Goal: Task Accomplishment & Management: Complete application form

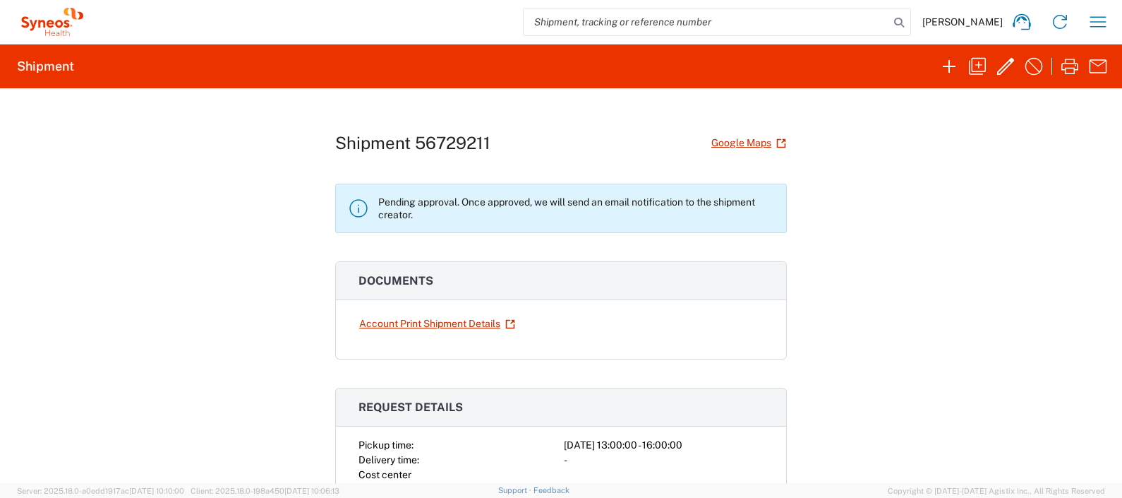
click at [450, 140] on h1 "Shipment 56729211" at bounding box center [412, 143] width 155 height 20
click at [451, 140] on h1 "Shipment 56729211" at bounding box center [412, 143] width 155 height 20
copy h1 "56729211"
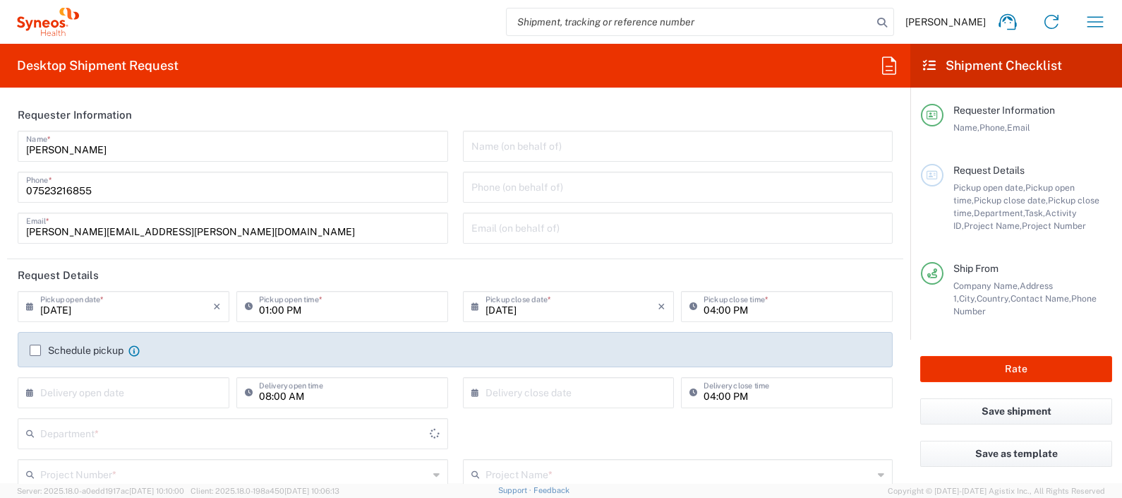
type input "England"
type input "United Kingdom"
type input "Syneos Health UK Limited"
type input "8350"
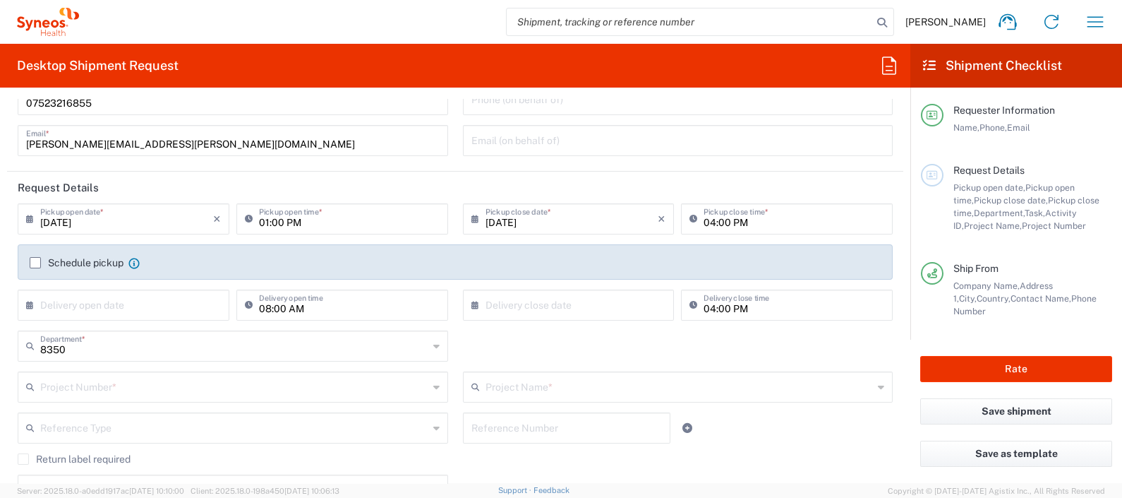
scroll to position [84, 0]
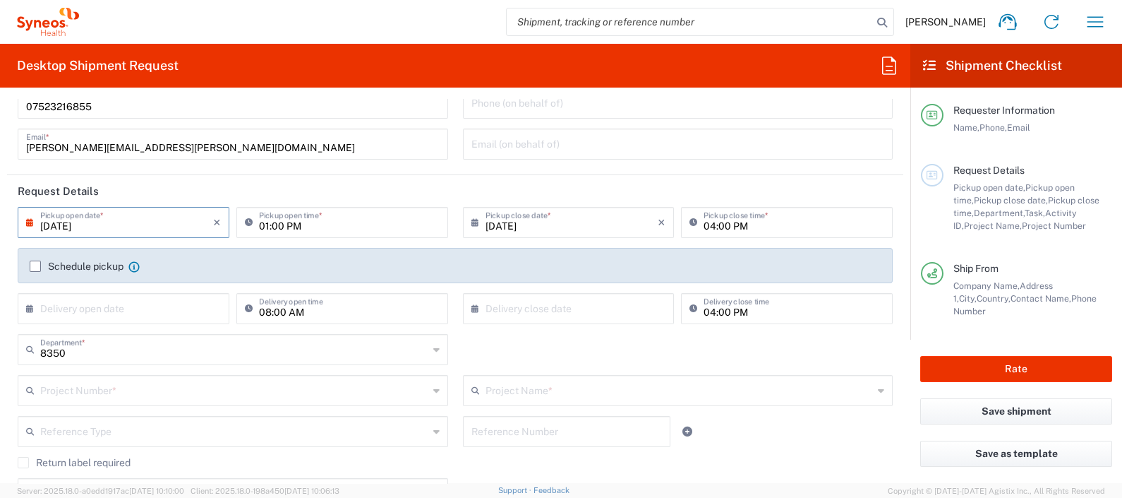
click at [156, 227] on input "[DATE]" at bounding box center [126, 221] width 173 height 25
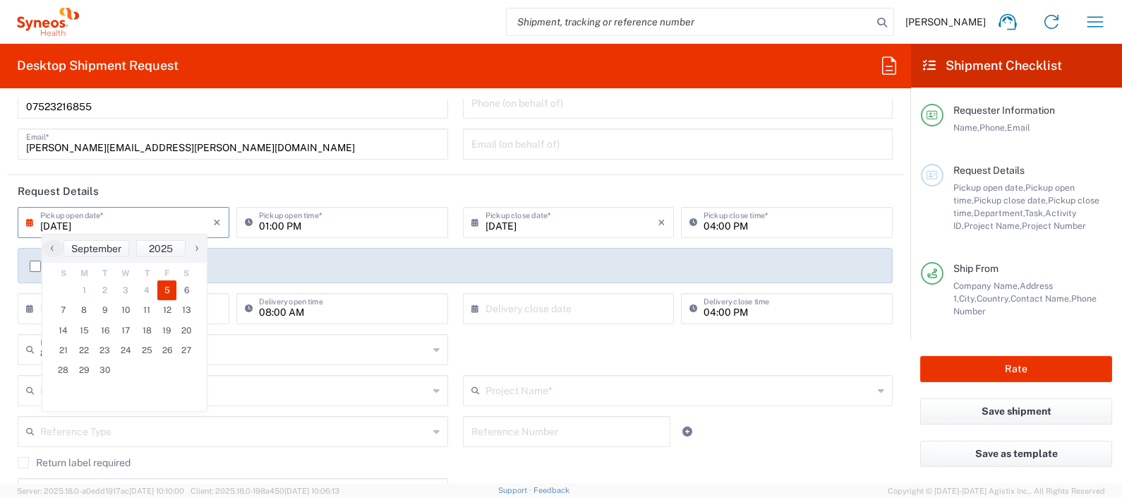
click at [155, 227] on input "[DATE]" at bounding box center [126, 221] width 173 height 25
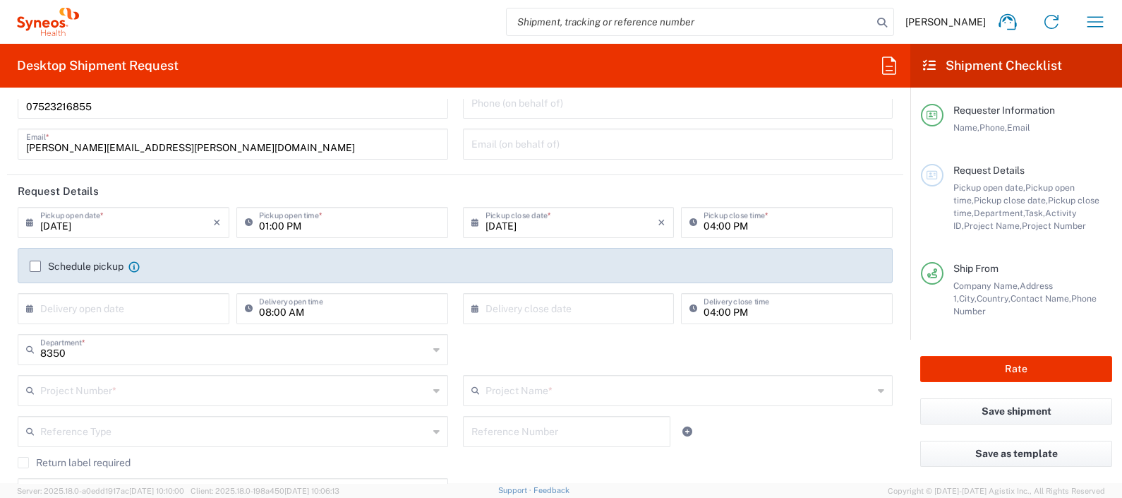
click at [142, 222] on input "[DATE]" at bounding box center [126, 221] width 173 height 25
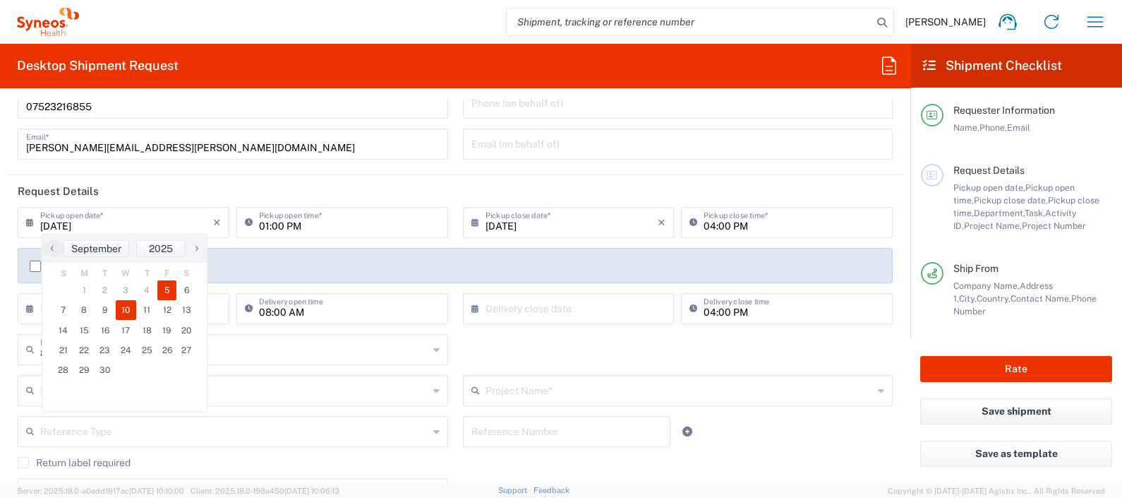
click at [125, 308] on span "10" at bounding box center [126, 310] width 21 height 20
type input "09/10/2025"
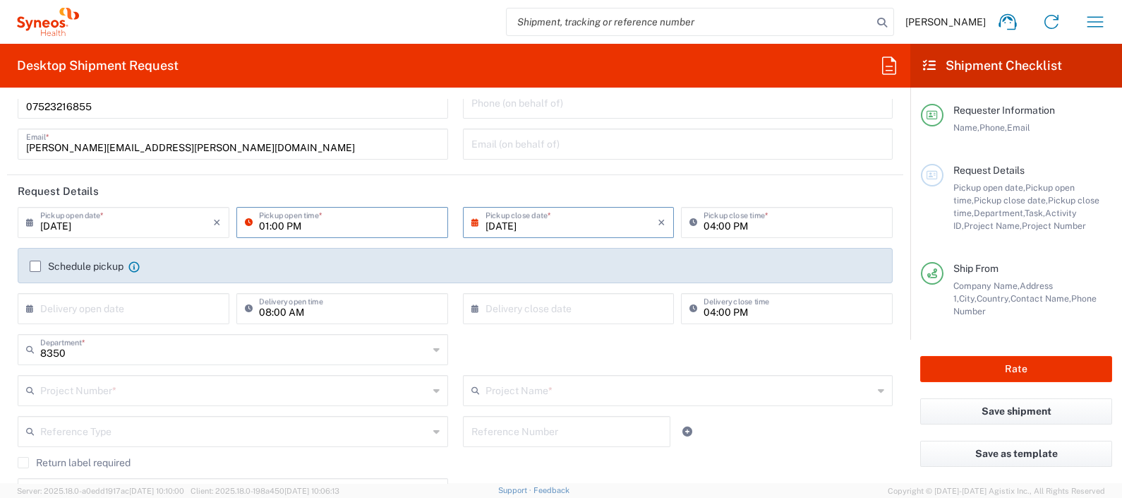
click at [328, 229] on input "01:00 PM" at bounding box center [349, 221] width 181 height 25
type input "10:00 AM"
click at [37, 262] on label "Schedule pickup" at bounding box center [77, 265] width 94 height 11
click at [35, 266] on input "Schedule pickup" at bounding box center [35, 266] width 0 height 0
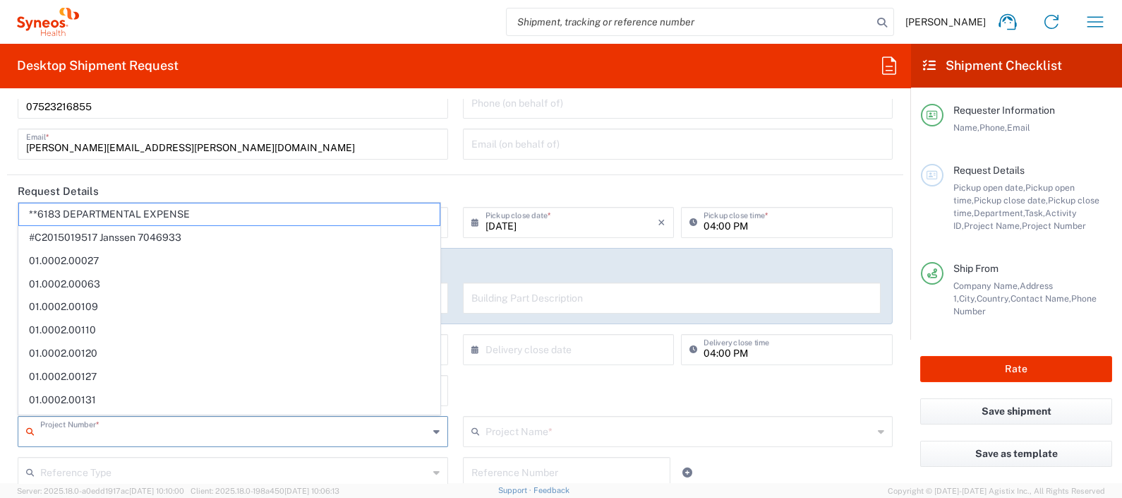
click at [199, 430] on input "text" at bounding box center [234, 430] width 388 height 25
type input "5"
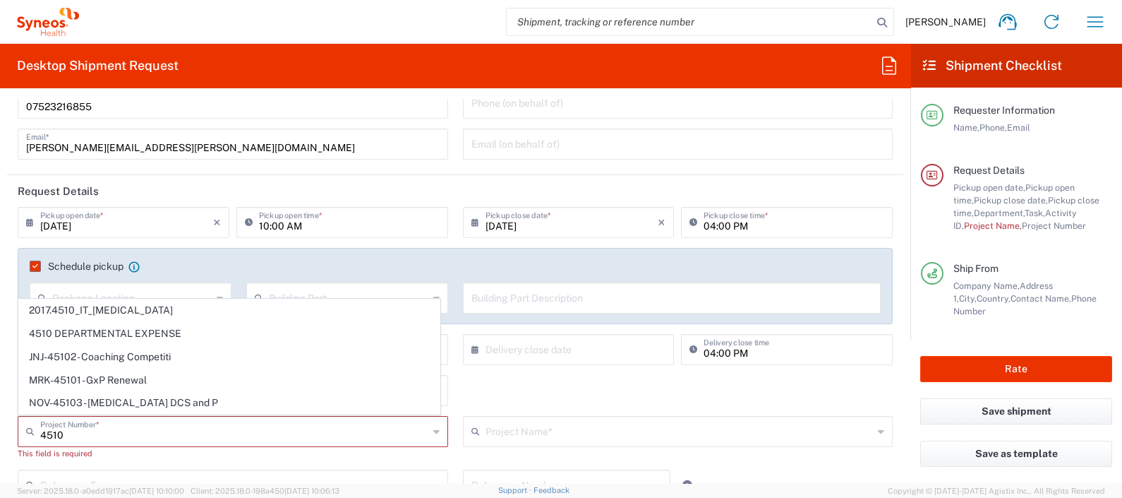
click at [177, 328] on span "4510 DEPARTMENTAL EXPENSE" at bounding box center [229, 334] width 421 height 22
type input "4510 DEPARTMENTAL EXPENSE"
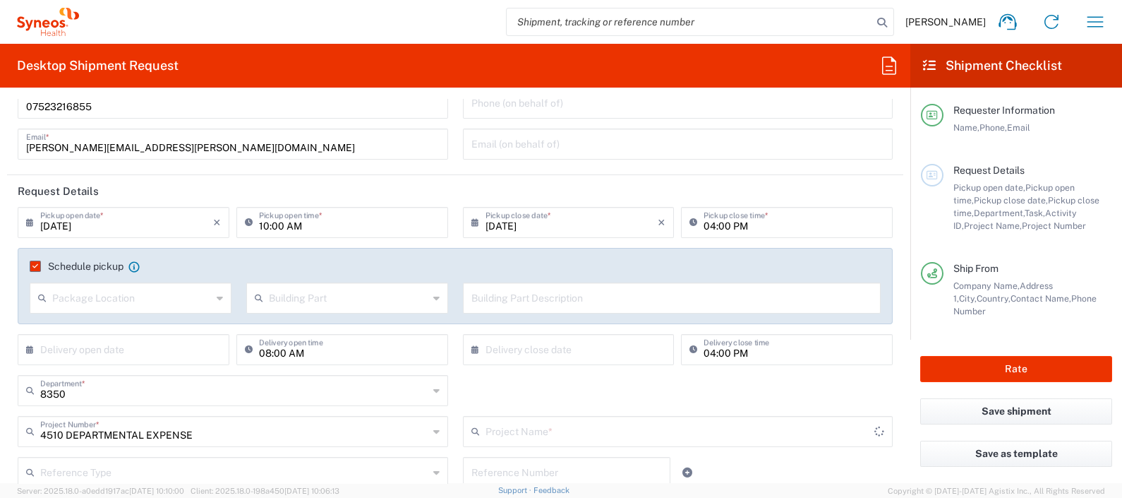
type input "4510 DEPARTMENTAL EXPENSE"
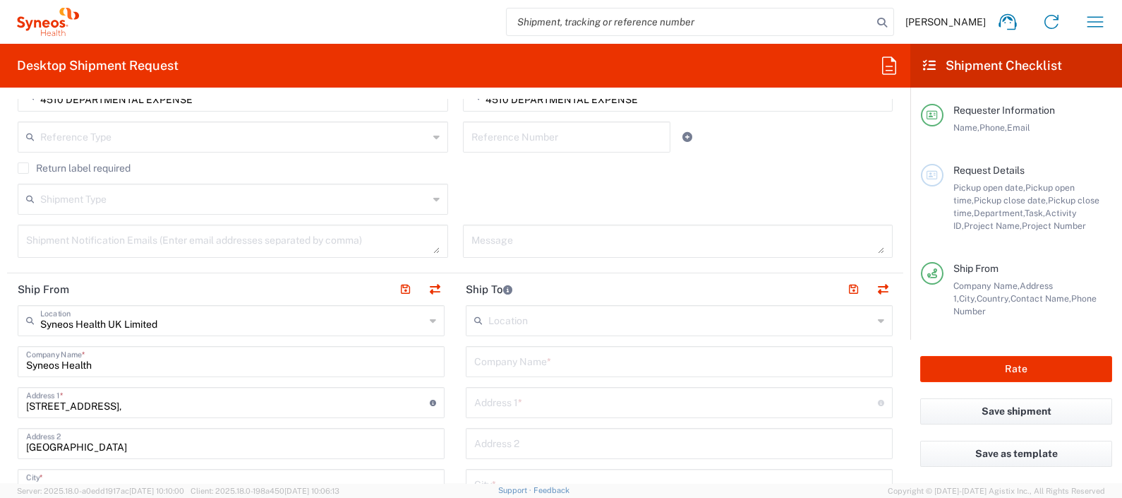
scroll to position [438, 0]
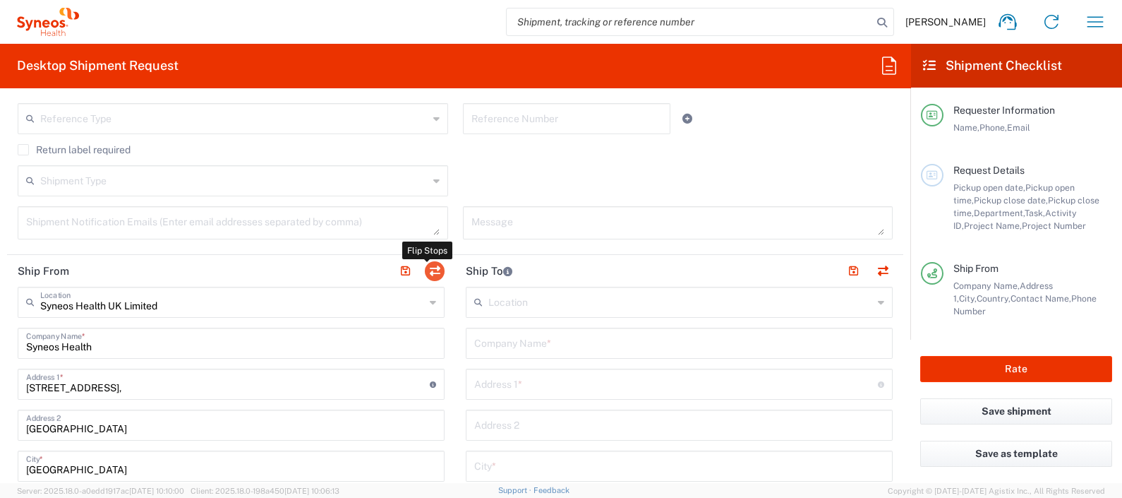
click at [433, 272] on button "button" at bounding box center [435, 271] width 20 height 20
type input "Syneos Health UK Limited"
type input "Syneos Health"
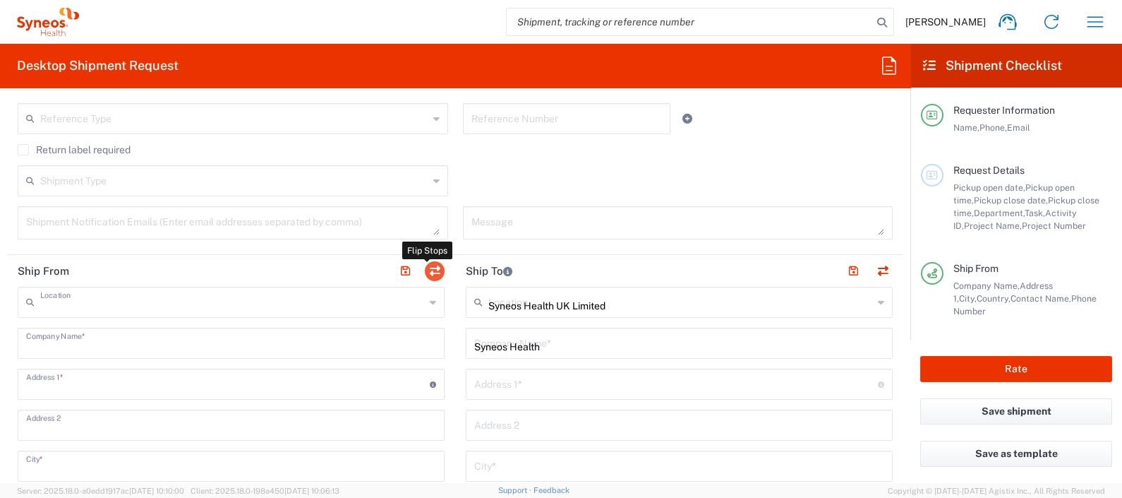
type input "1 Pinehurst Road,"
type input "Farnborough Business Park"
type input "Hampshire"
type input "[GEOGRAPHIC_DATA]"
type input "GU14 7BF"
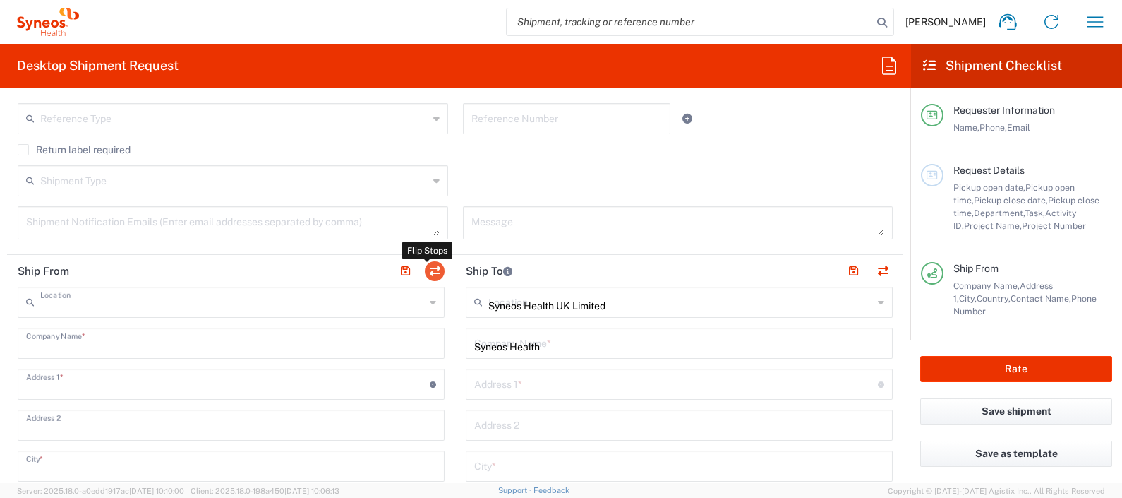
type input "[PERSON_NAME]"
type input "07523216855"
type input "[PERSON_NAME][EMAIL_ADDRESS][PERSON_NAME][DOMAIN_NAME]"
type input "EORI"
type input "TIN"
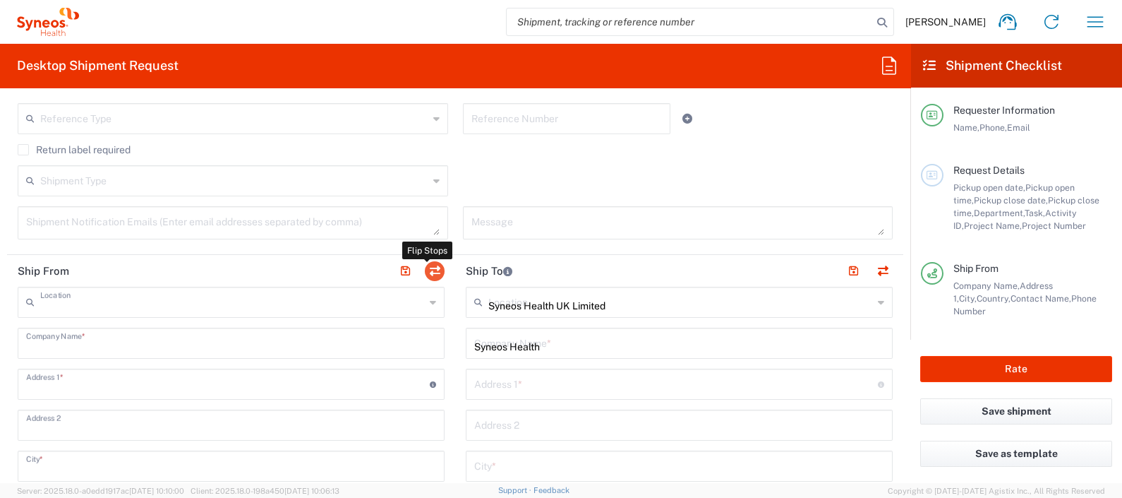
type input "9865518276"
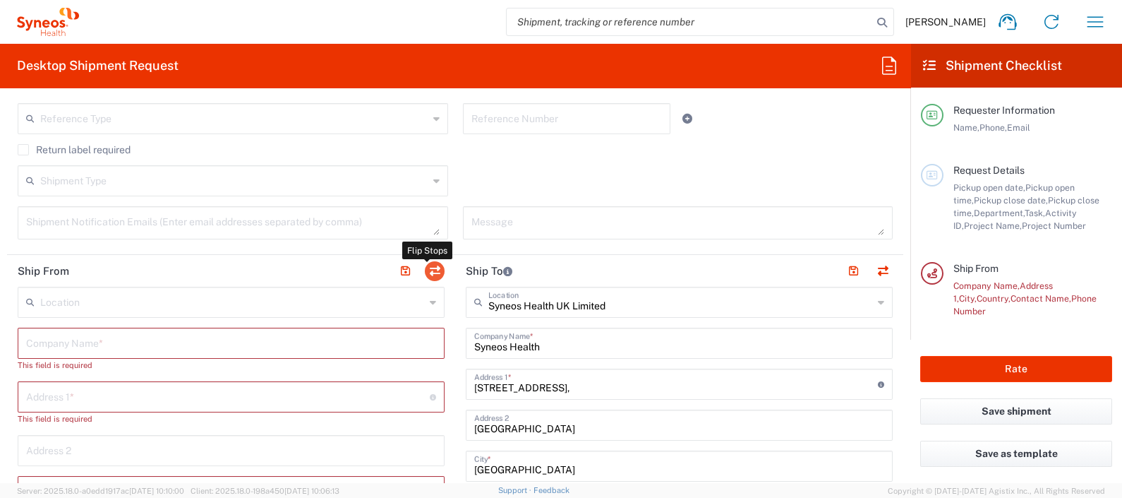
type input "England"
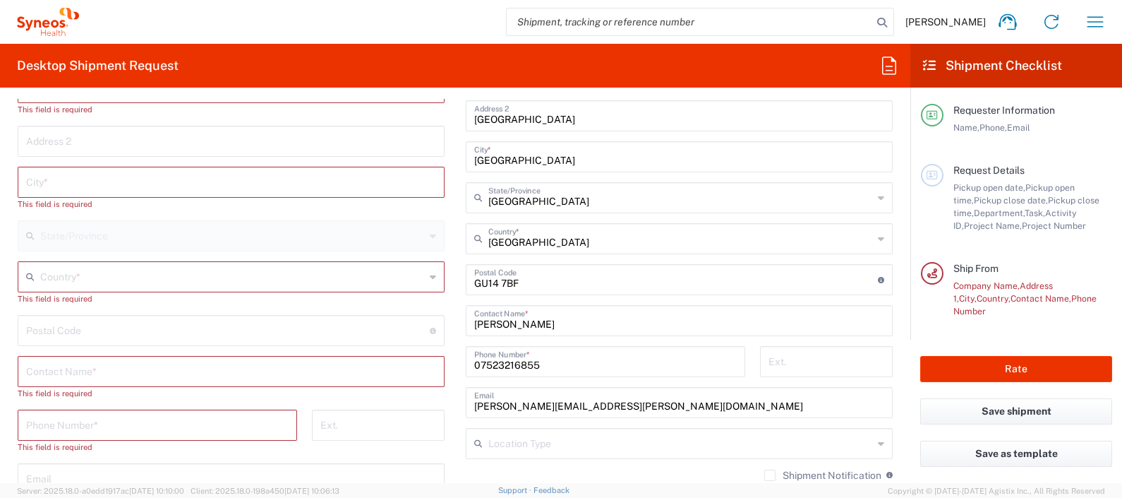
scroll to position [755, 0]
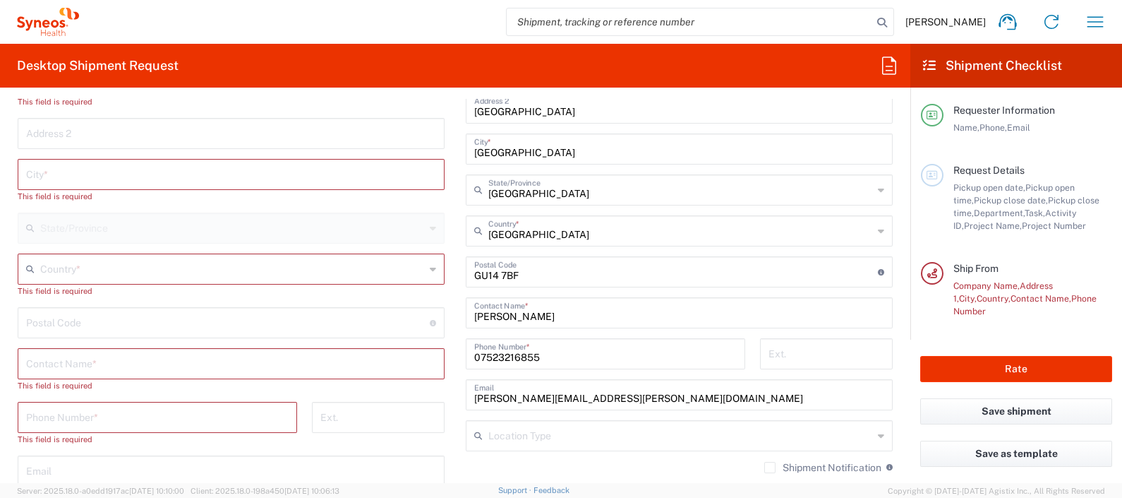
click at [528, 314] on input "[PERSON_NAME]" at bounding box center [679, 311] width 410 height 25
click at [527, 314] on input "[PERSON_NAME]" at bounding box center [679, 311] width 410 height 25
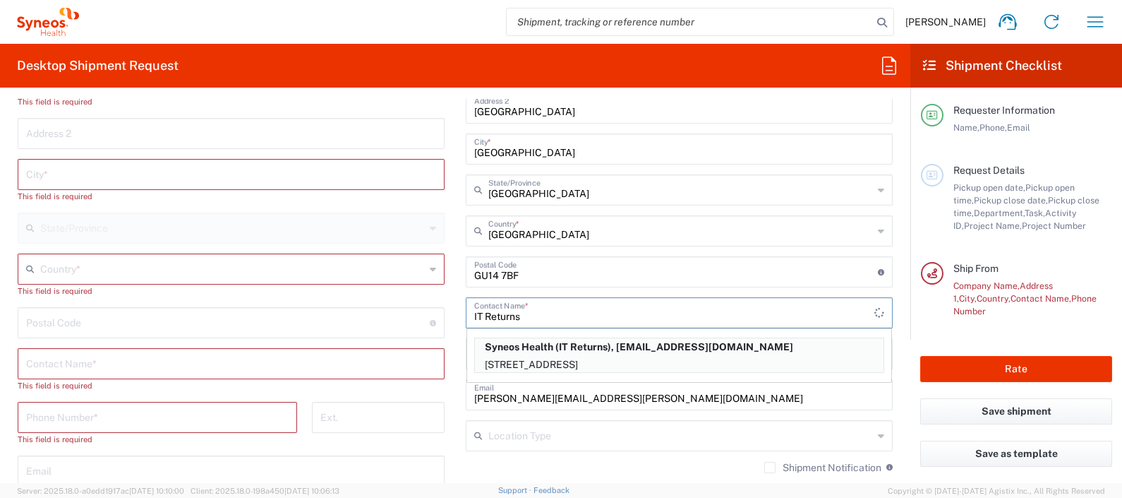
type input "IT Returns"
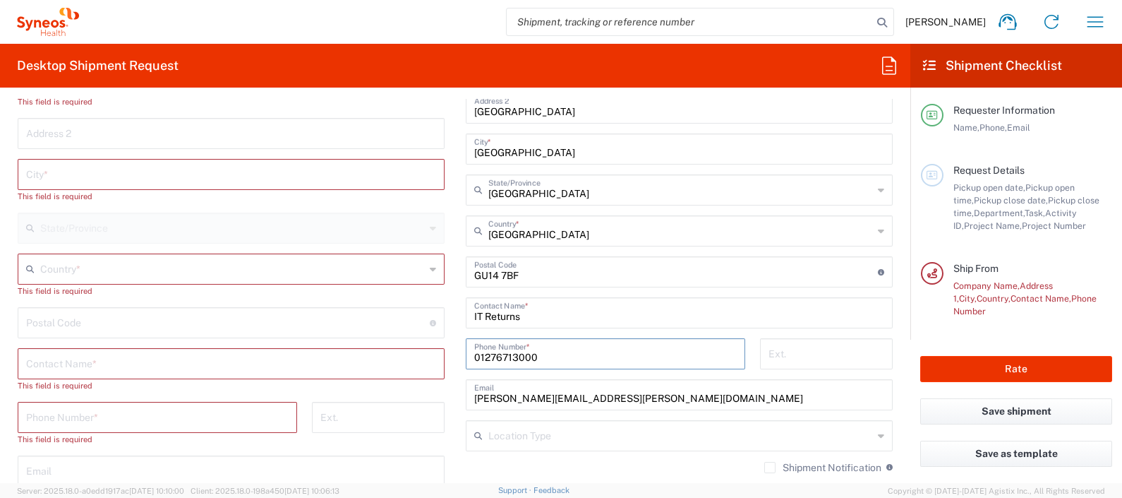
type input "01276713000"
click at [194, 174] on input "text" at bounding box center [231, 173] width 410 height 25
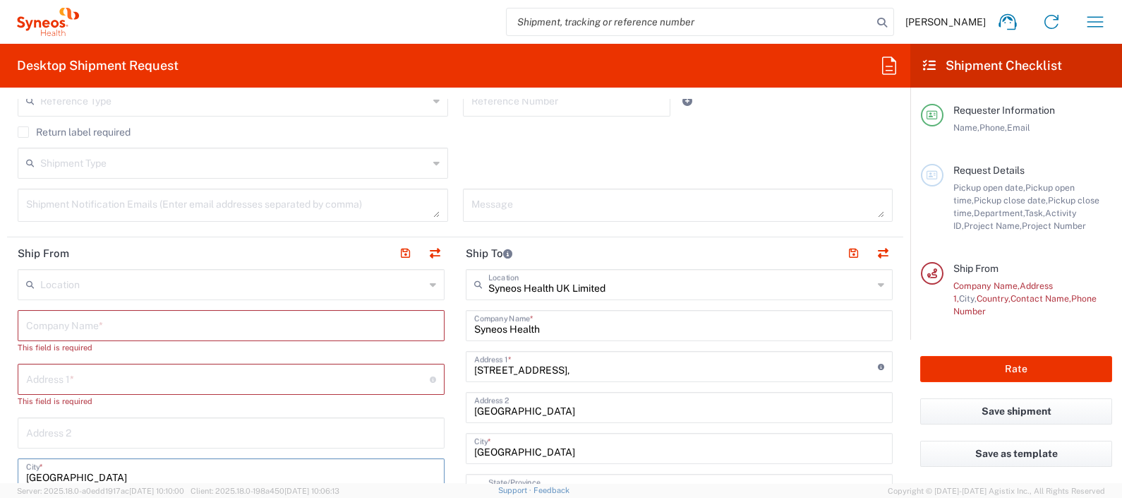
scroll to position [459, 0]
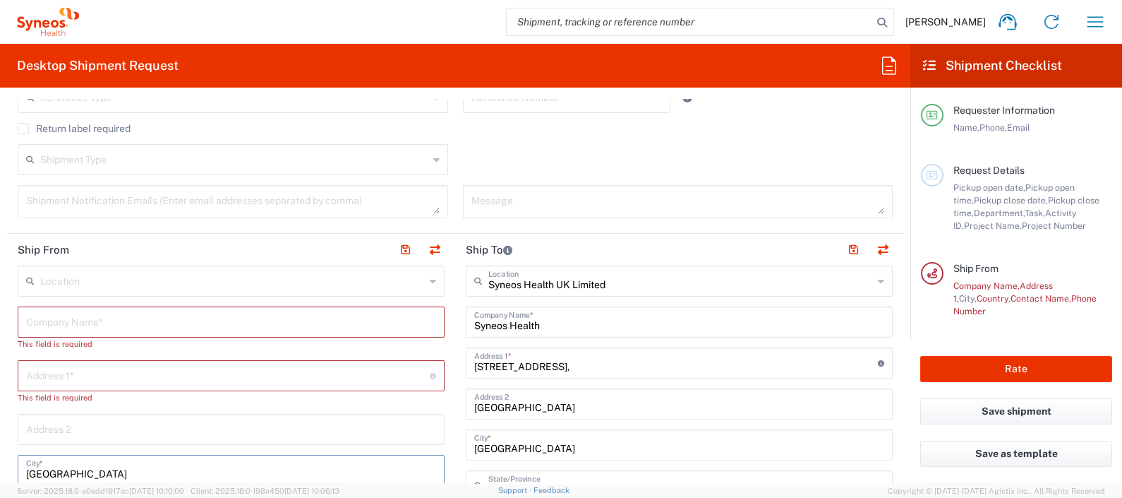
type input "Manchester"
click at [144, 314] on input "text" at bounding box center [231, 320] width 410 height 25
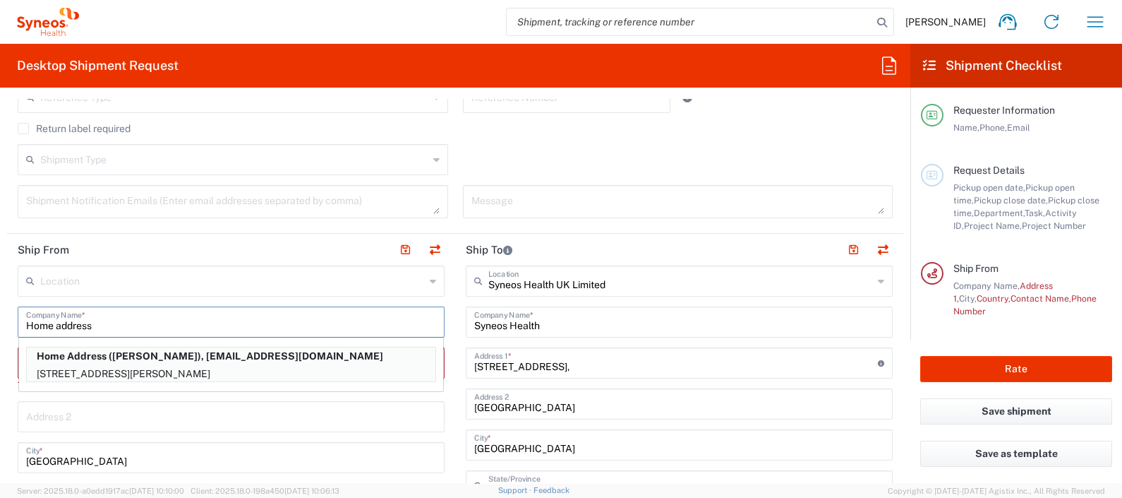
type input "Home address"
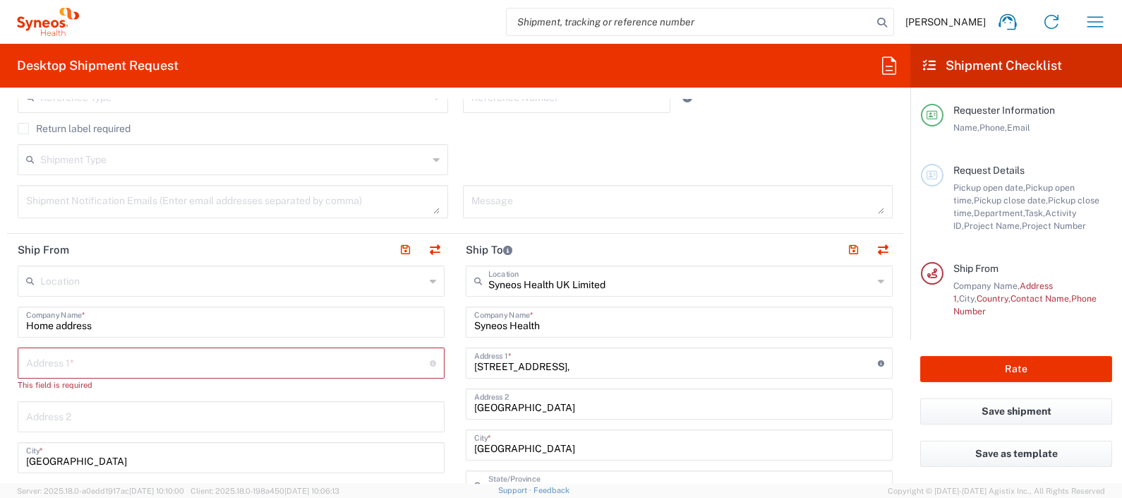
click at [71, 350] on input "text" at bounding box center [228, 361] width 404 height 25
paste input "Flat 714, 248 the Quays"
type input "Flat 714, 248 the Quays"
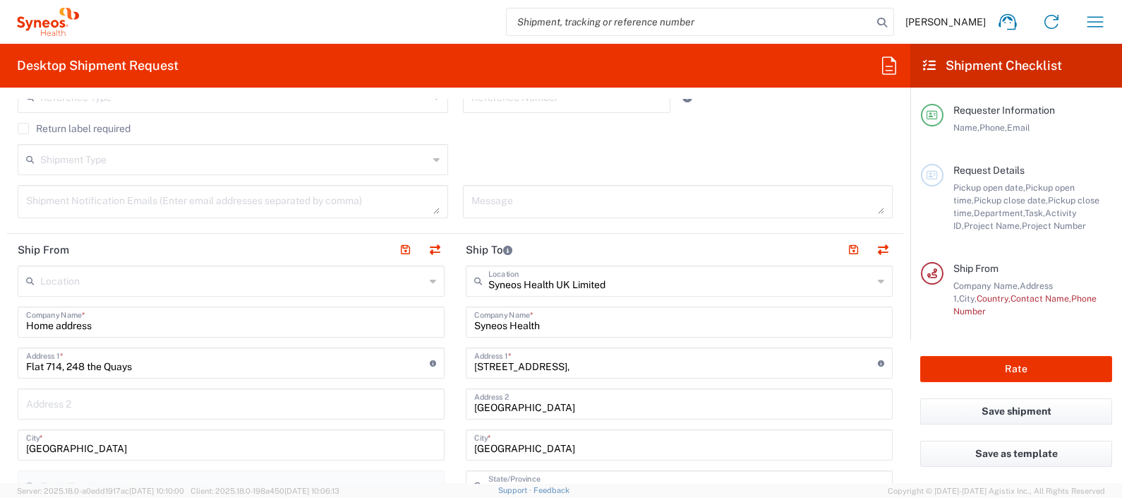
click at [300, 434] on input "Manchester" at bounding box center [231, 443] width 410 height 25
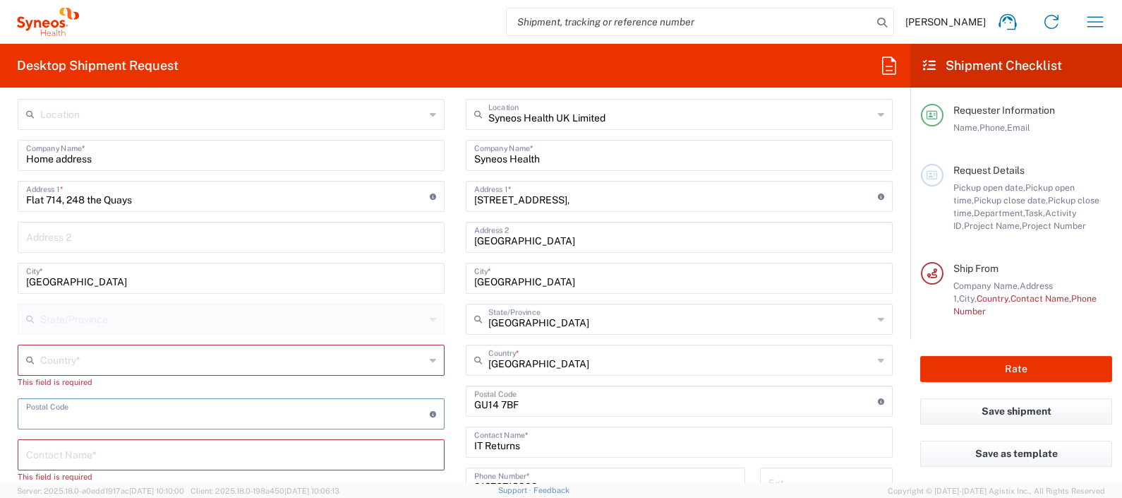
click at [113, 410] on input "undefined" at bounding box center [228, 412] width 404 height 25
paste input "M503SH"
type input "M503SH"
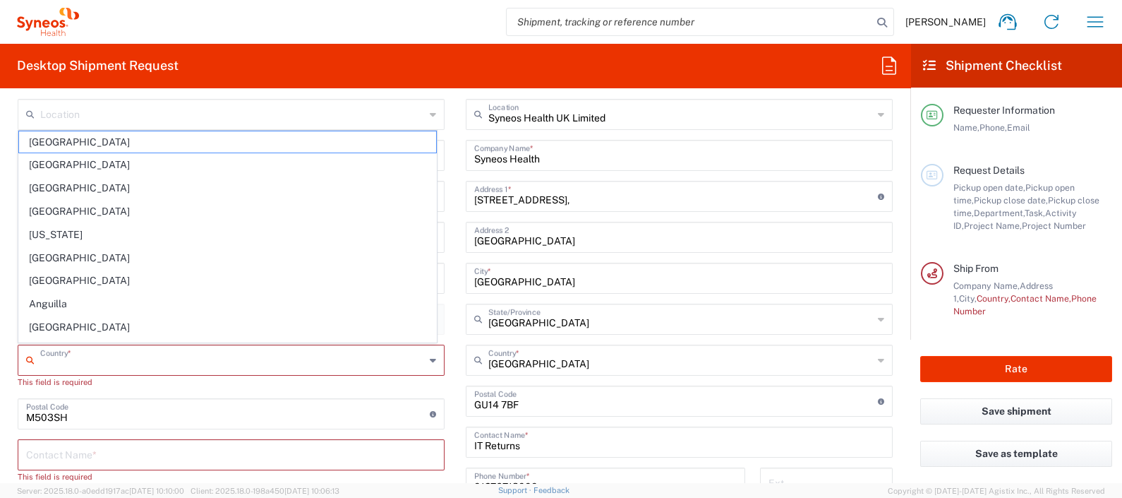
click at [97, 354] on input "text" at bounding box center [232, 359] width 385 height 25
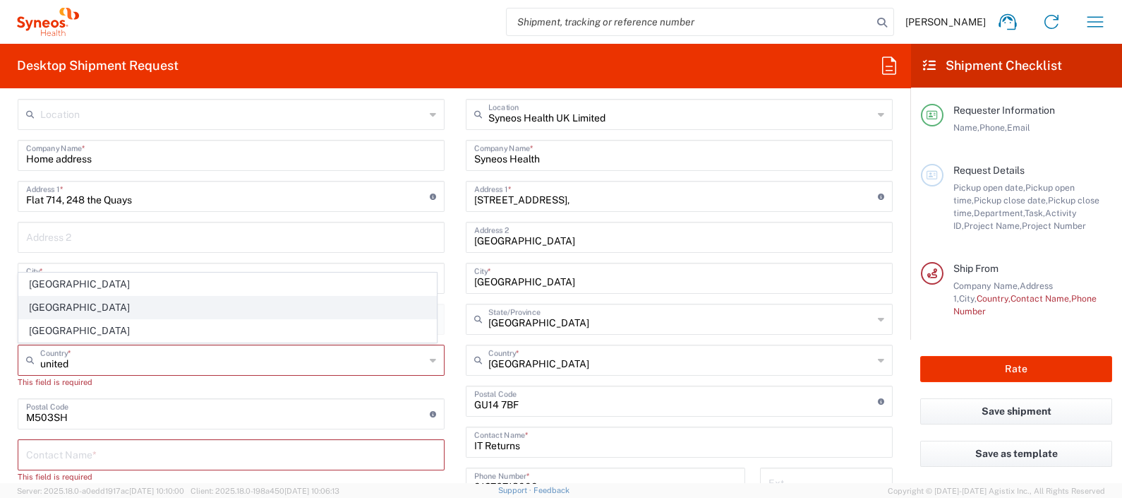
click at [57, 309] on span "[GEOGRAPHIC_DATA]" at bounding box center [227, 307] width 417 height 22
type input "[GEOGRAPHIC_DATA]"
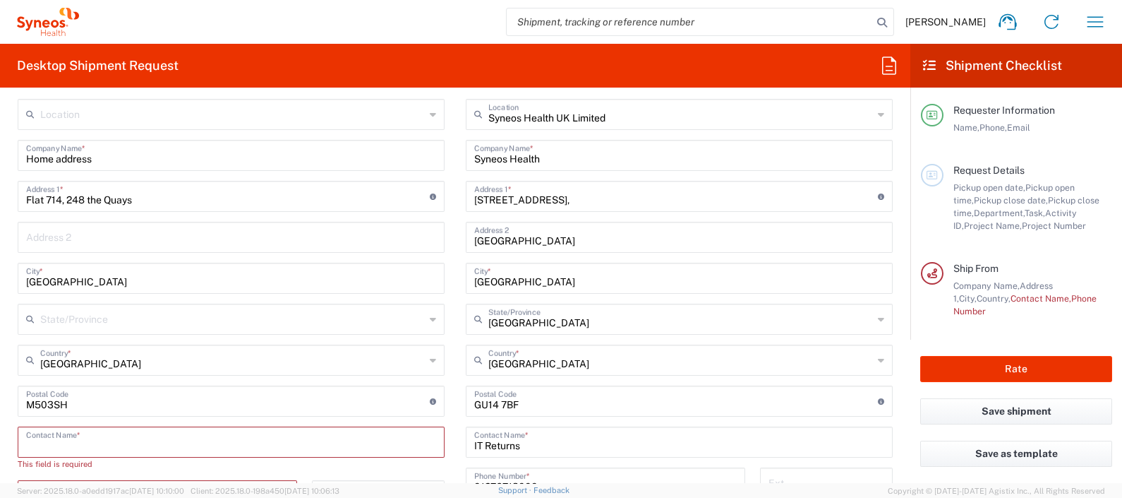
click at [106, 433] on input "text" at bounding box center [231, 441] width 410 height 25
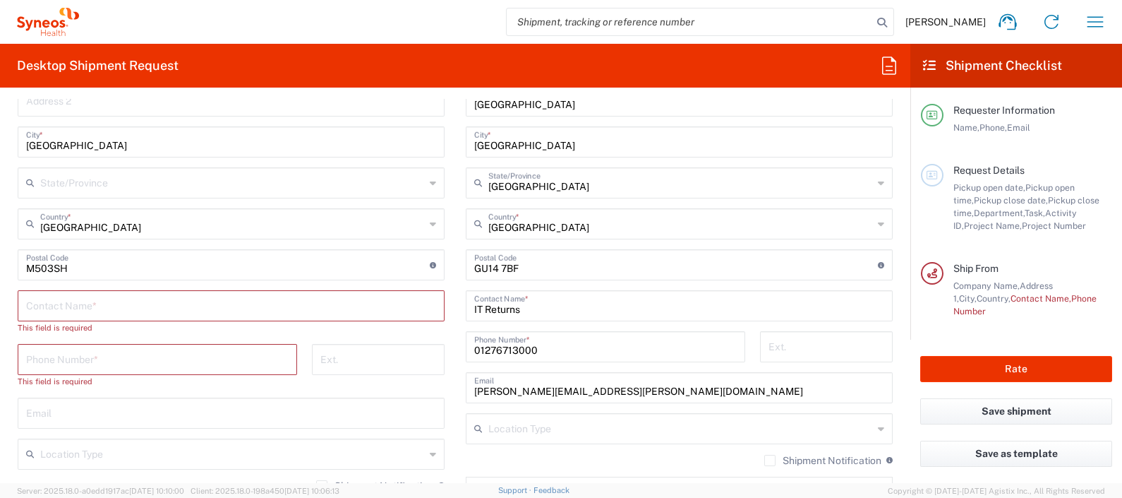
drag, startPoint x: 904, startPoint y: 255, endPoint x: 918, endPoint y: 276, distance: 25.1
click at [918, 276] on main "Requester Information Name, Phone, Email Request Details Pickup open date, Pick…" at bounding box center [1017, 214] width 212 height 252
click at [179, 361] on input "tel" at bounding box center [157, 358] width 263 height 25
paste input "07756704529"
type input "07756704529"
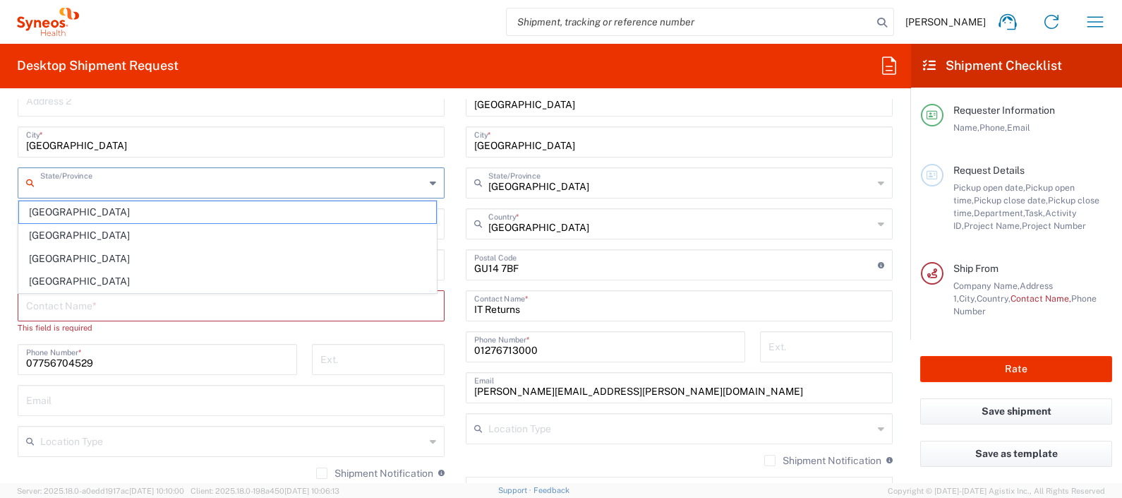
click at [140, 184] on input "text" at bounding box center [232, 181] width 385 height 25
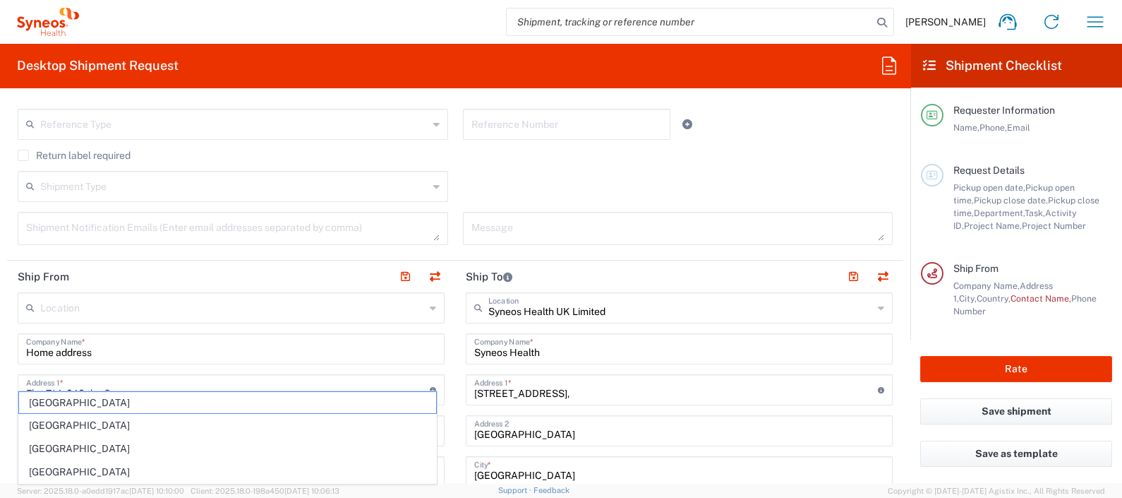
scroll to position [421, 0]
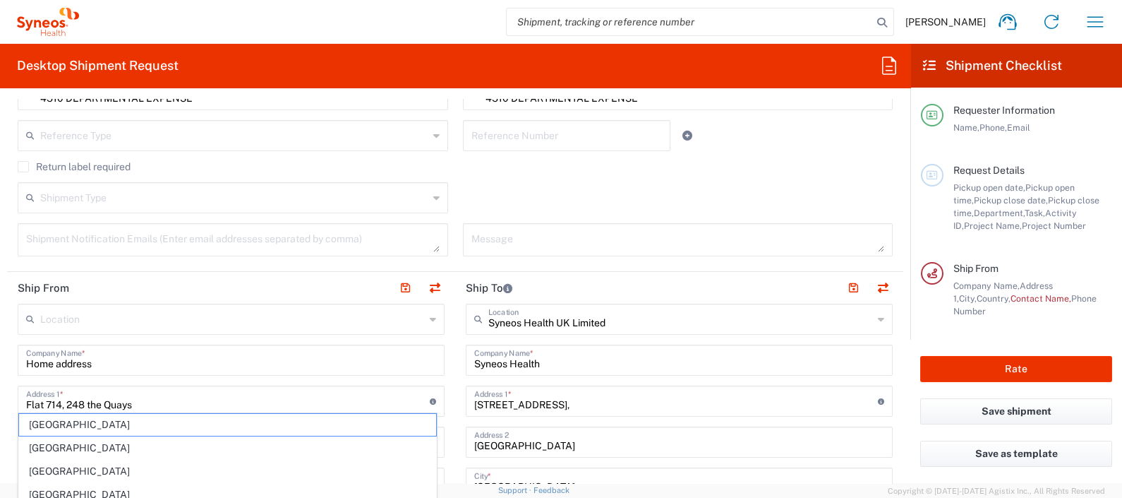
click at [452, 162] on agx-checkbox-control "Return label required" at bounding box center [455, 166] width 875 height 11
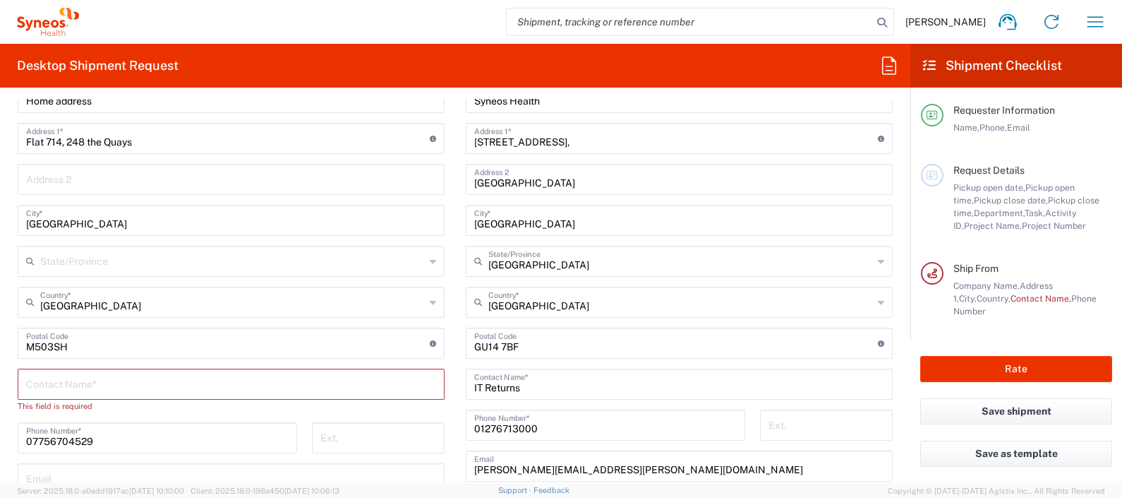
scroll to position [698, 0]
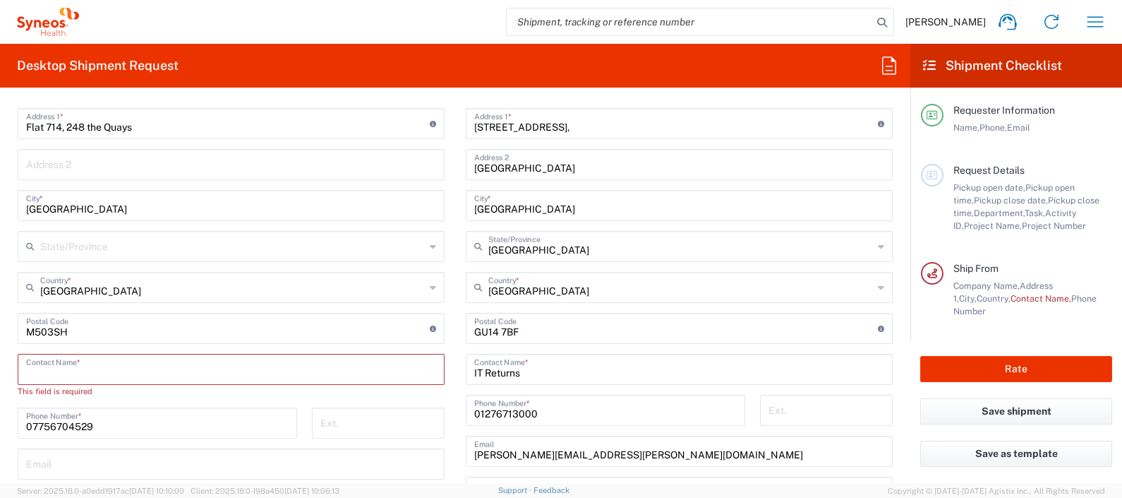
click at [136, 360] on input "text" at bounding box center [231, 368] width 410 height 25
paste input "Petra"
paste input "Práger"
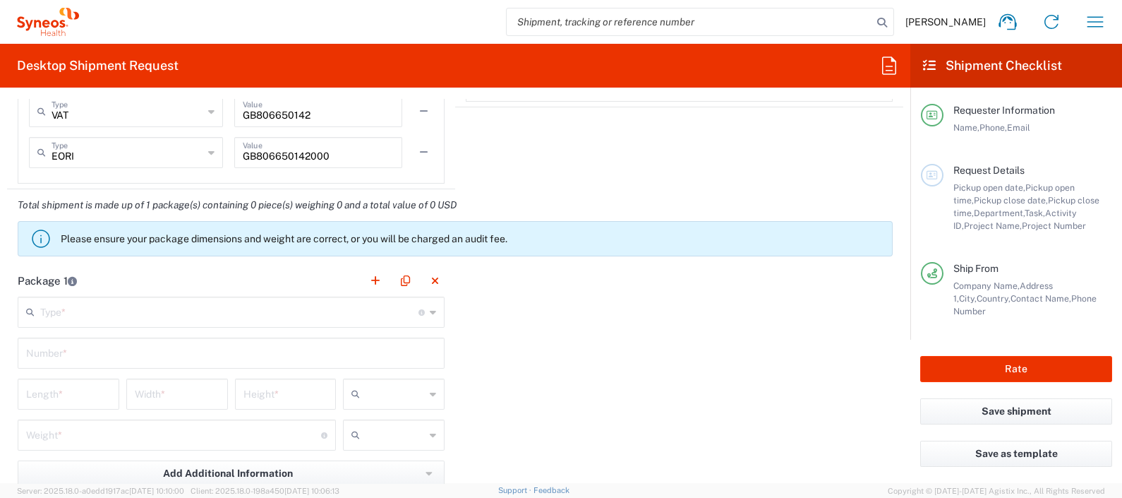
scroll to position [1249, 0]
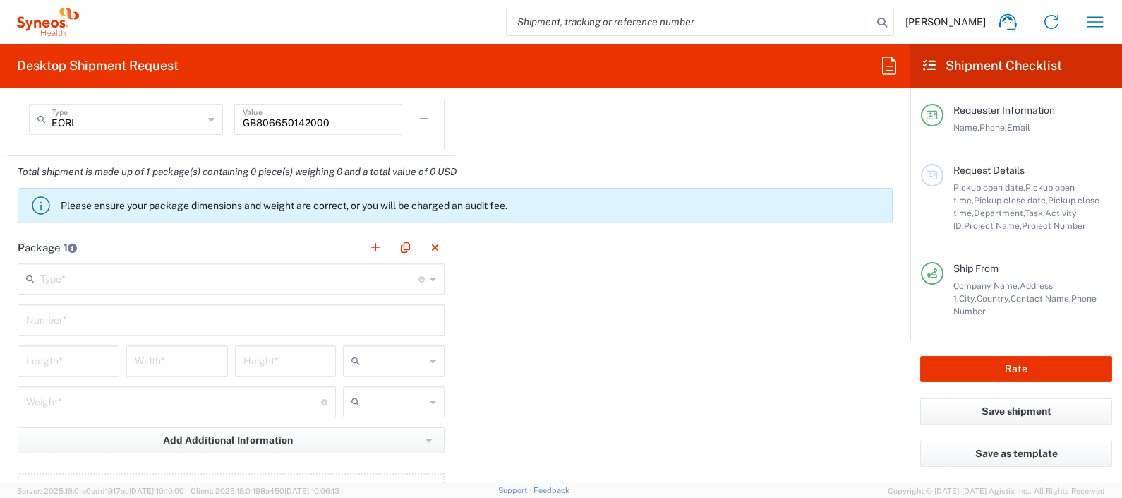
type input "Petra Práger"
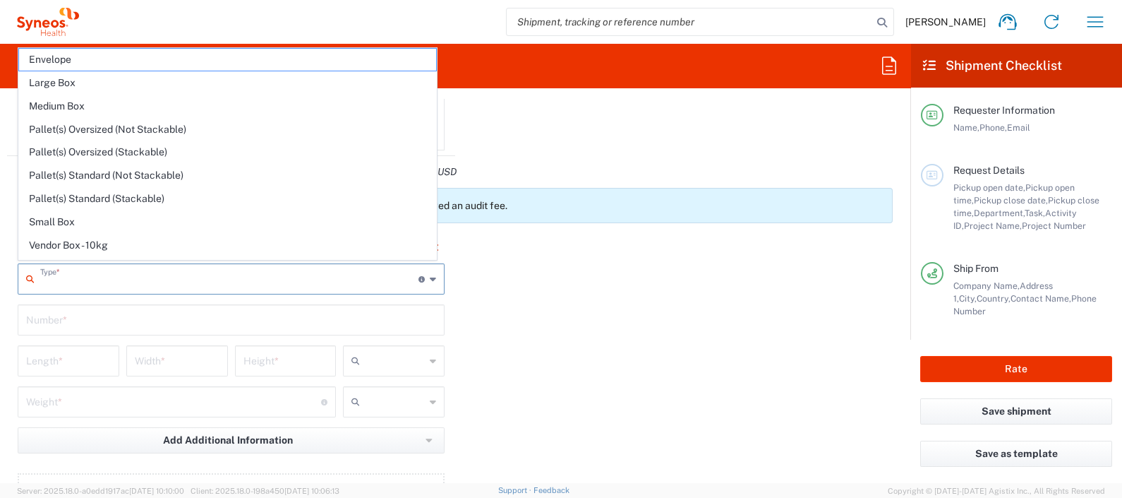
click at [220, 274] on input "text" at bounding box center [229, 277] width 378 height 25
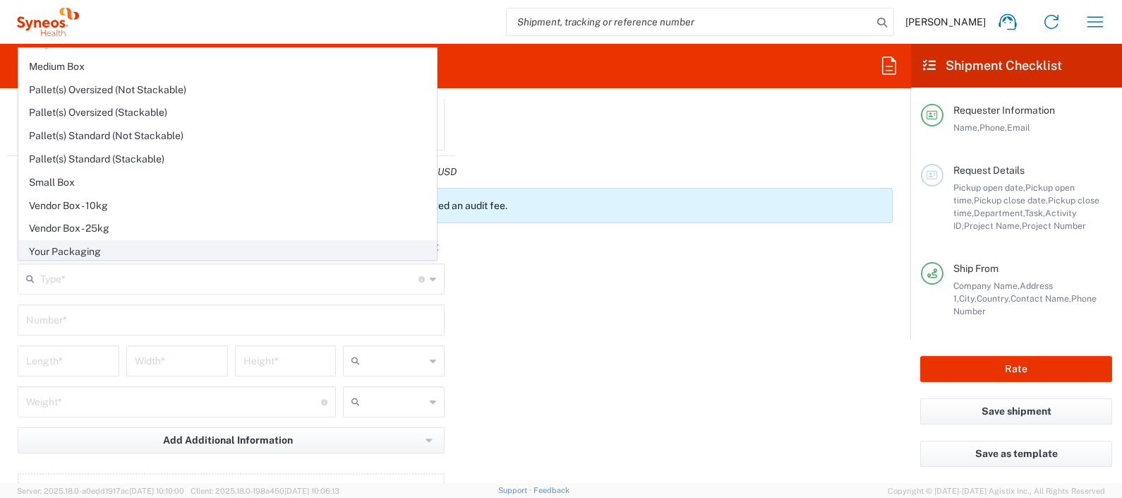
click at [275, 248] on span "Your Packaging" at bounding box center [227, 252] width 417 height 22
type input "Your Packaging"
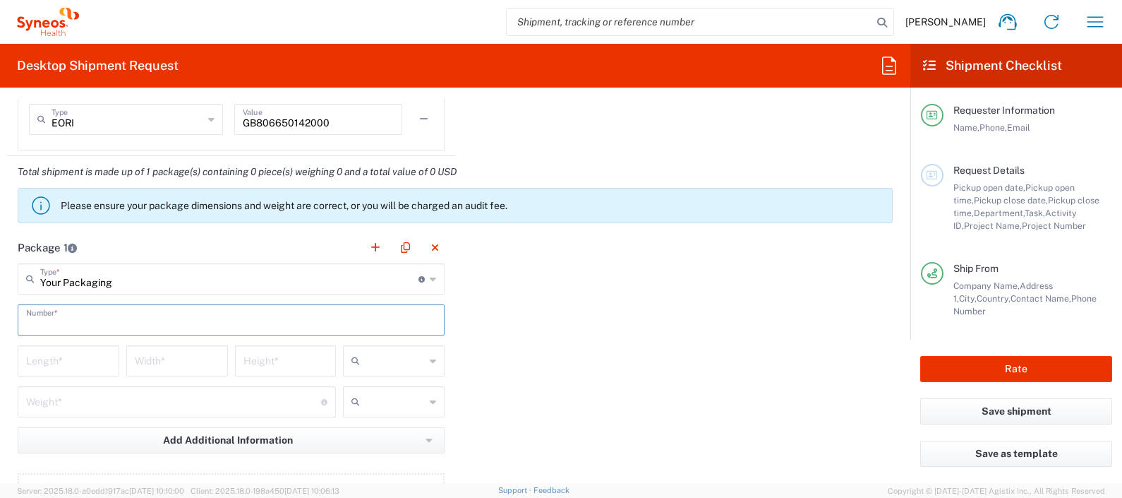
click at [145, 321] on input "text" at bounding box center [231, 318] width 410 height 25
type input "1"
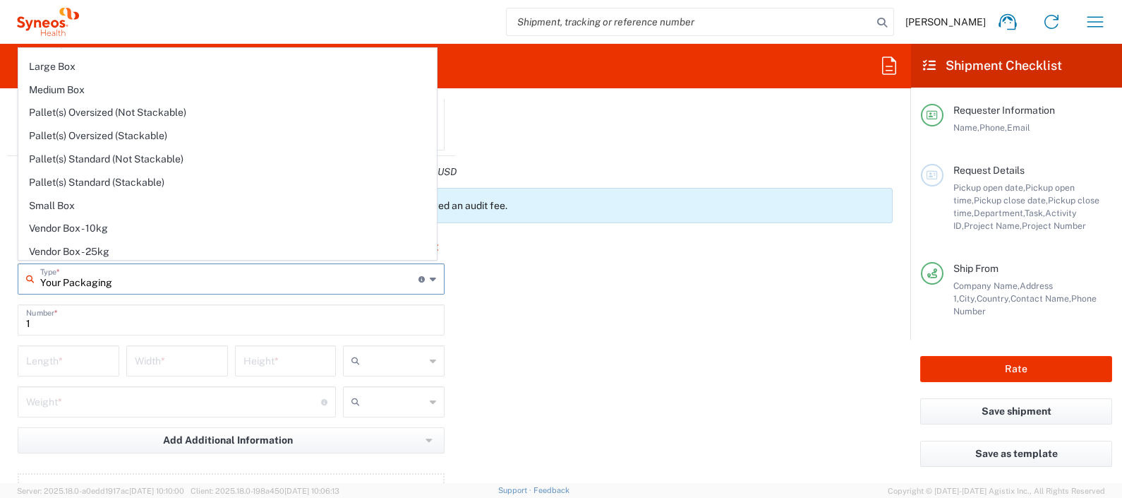
scroll to position [0, 0]
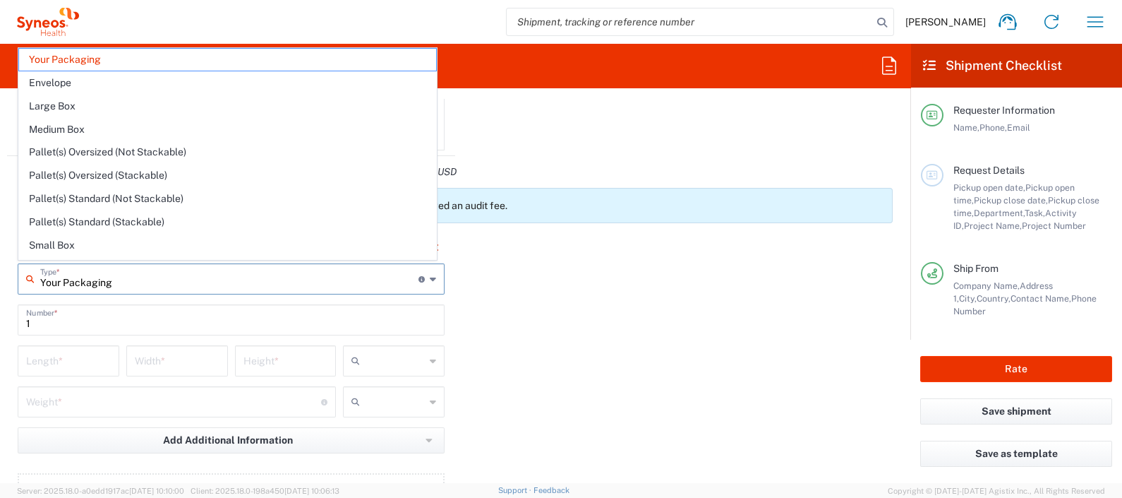
click at [222, 277] on input "Your Packaging" at bounding box center [229, 277] width 378 height 25
click at [222, 121] on span "Medium Box" at bounding box center [227, 130] width 417 height 22
type input "Medium Box"
type input "13"
type input "11.5"
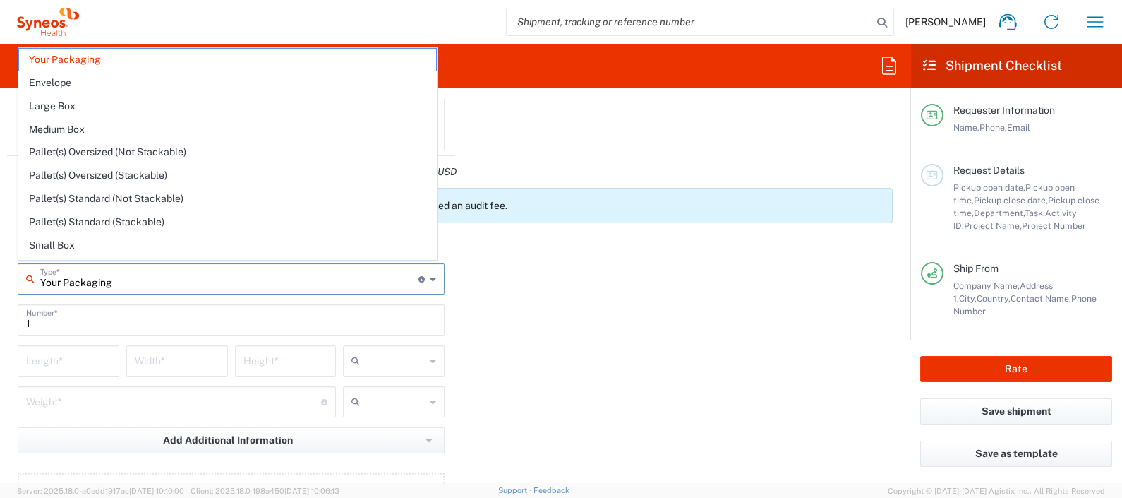
type input "2.5"
type input "in"
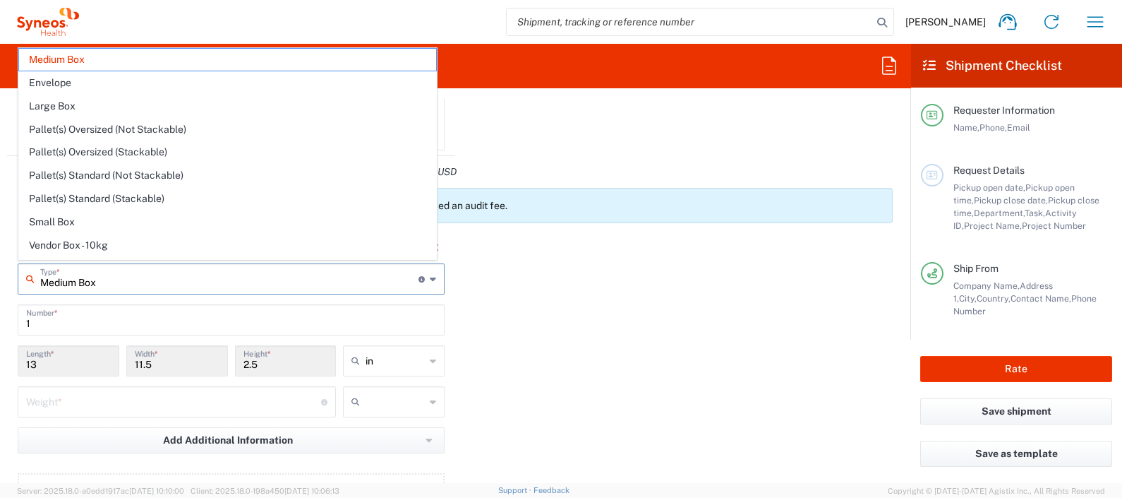
click at [178, 280] on input "Medium Box" at bounding box center [229, 277] width 378 height 25
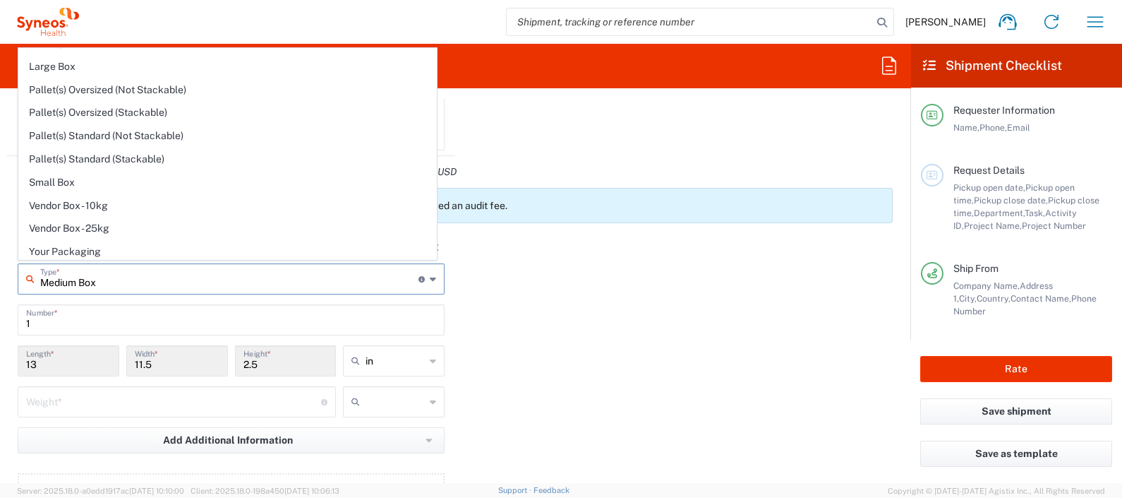
click at [287, 252] on span "Your Packaging" at bounding box center [227, 252] width 417 height 22
type input "Your Packaging"
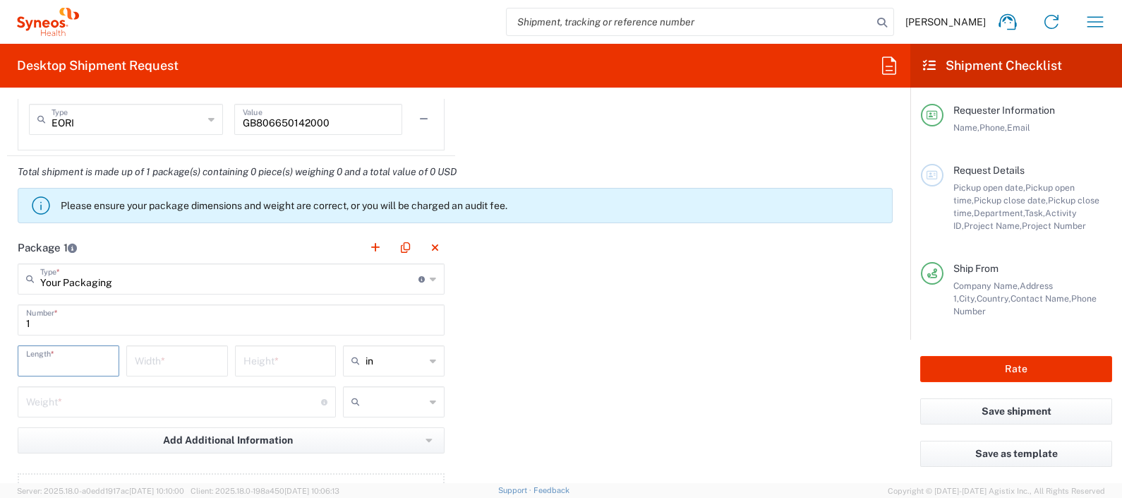
click at [90, 355] on input "number" at bounding box center [68, 359] width 85 height 25
click at [418, 353] on div "in" at bounding box center [394, 360] width 102 height 31
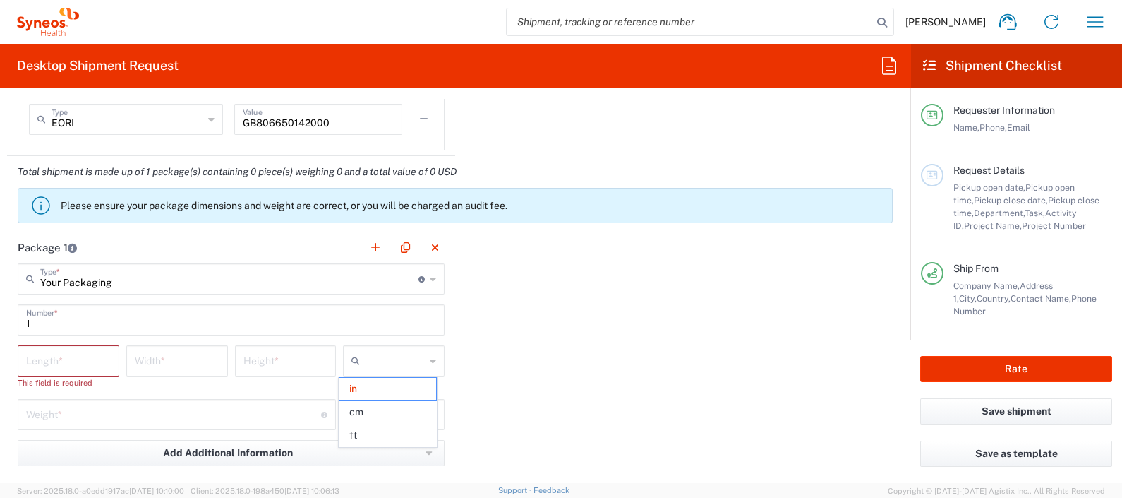
click at [388, 404] on span "cm" at bounding box center [388, 412] width 97 height 22
type input "cm"
click at [412, 419] on input "text" at bounding box center [395, 414] width 59 height 23
click at [395, 441] on span "kgs" at bounding box center [388, 442] width 97 height 22
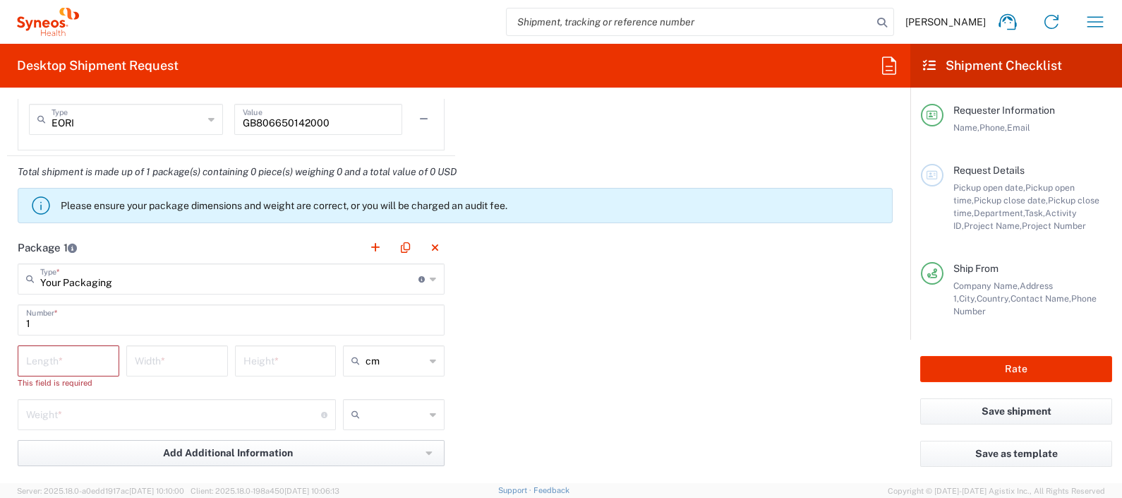
type input "kgs"
click at [94, 362] on input "number" at bounding box center [68, 359] width 85 height 25
type input "40"
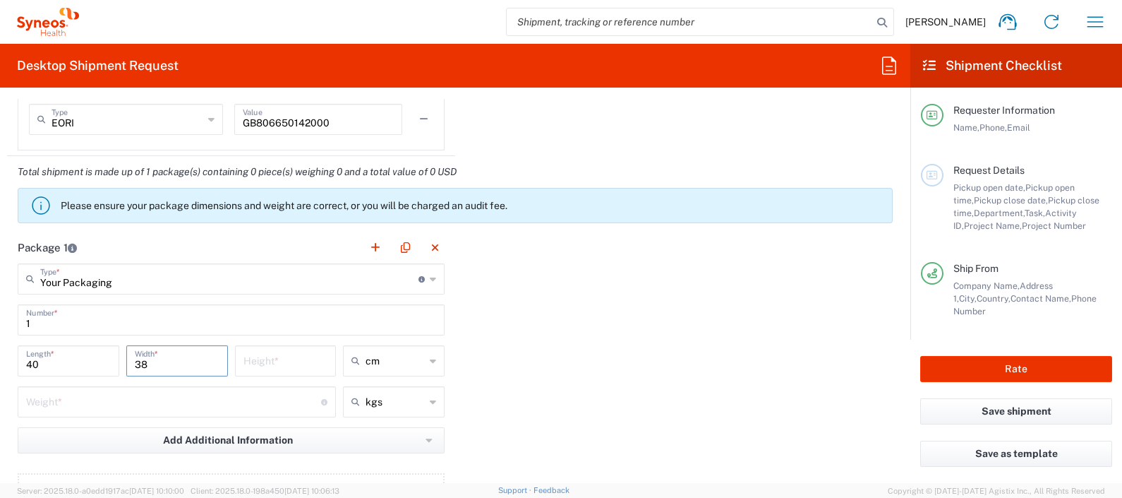
type input "38"
type input "8"
type input "cm"
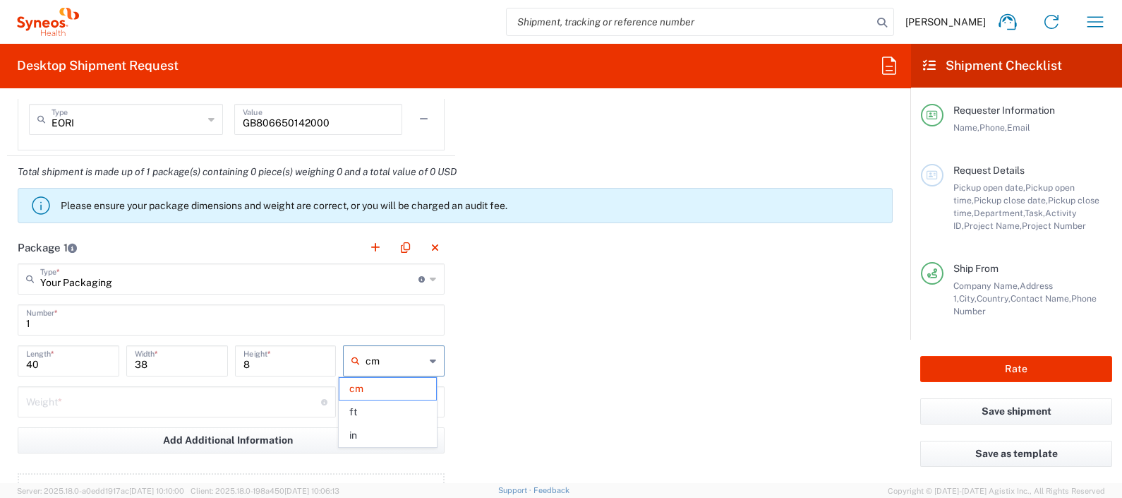
scroll to position [1454, 0]
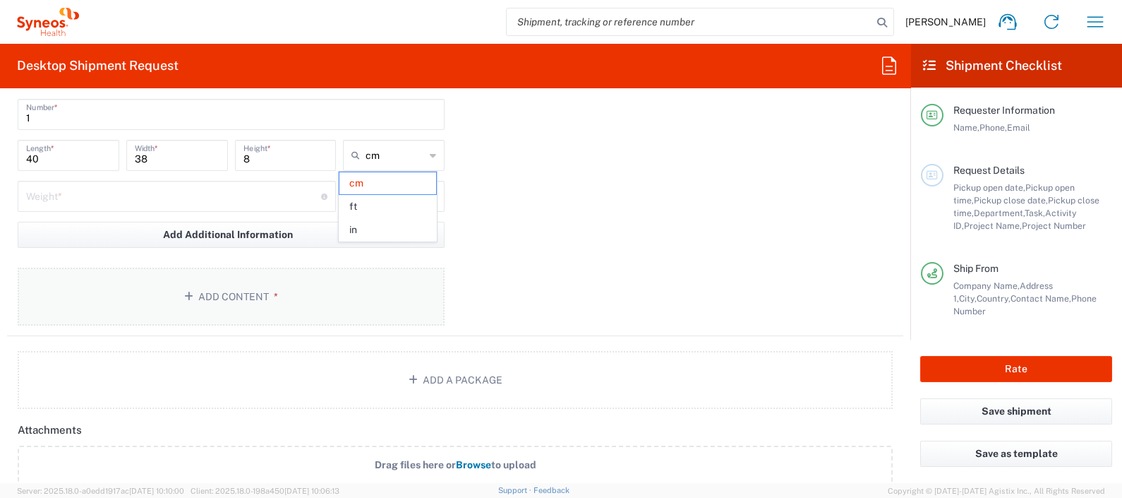
click at [237, 306] on button "Add Content *" at bounding box center [231, 297] width 427 height 58
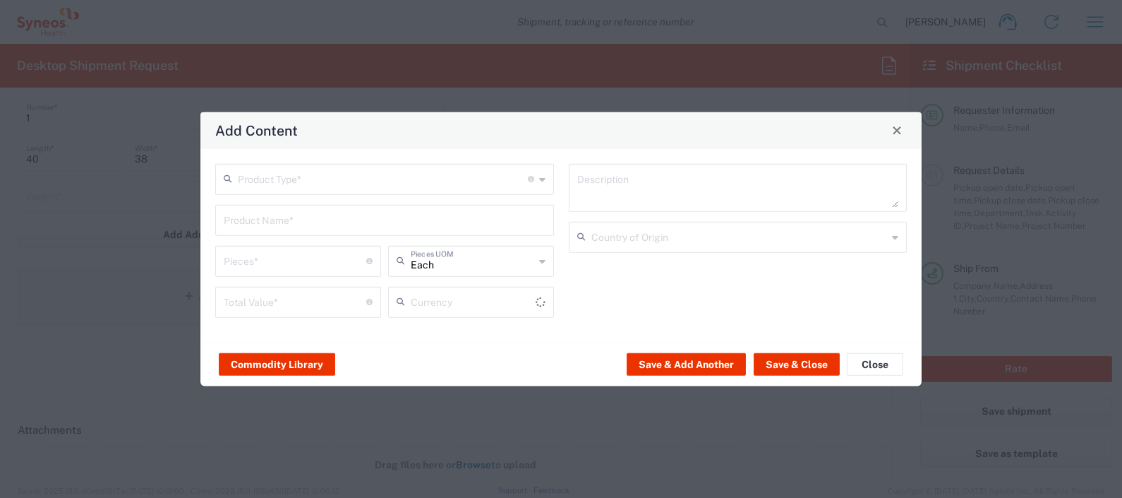
type input "US Dollar"
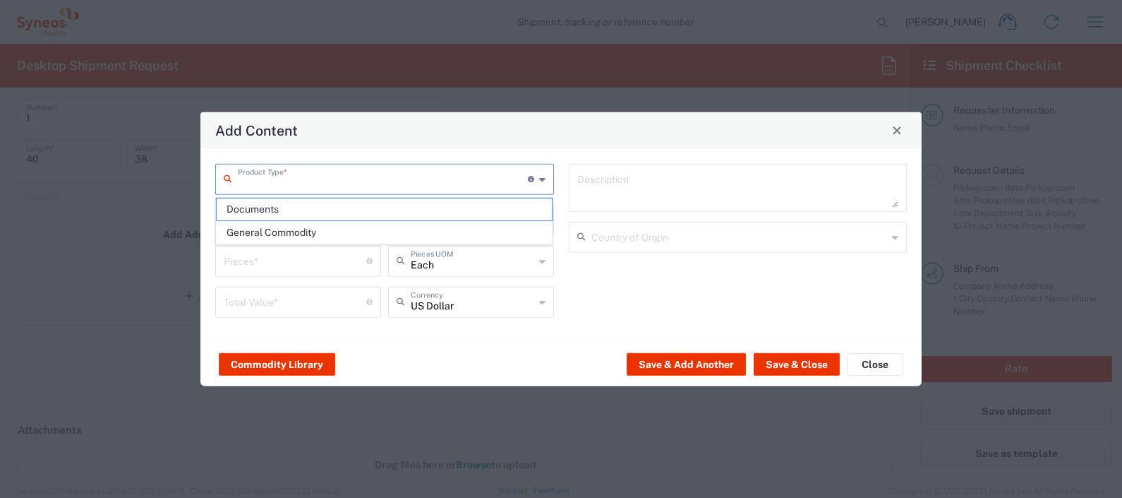
click at [304, 176] on input "text" at bounding box center [383, 177] width 290 height 25
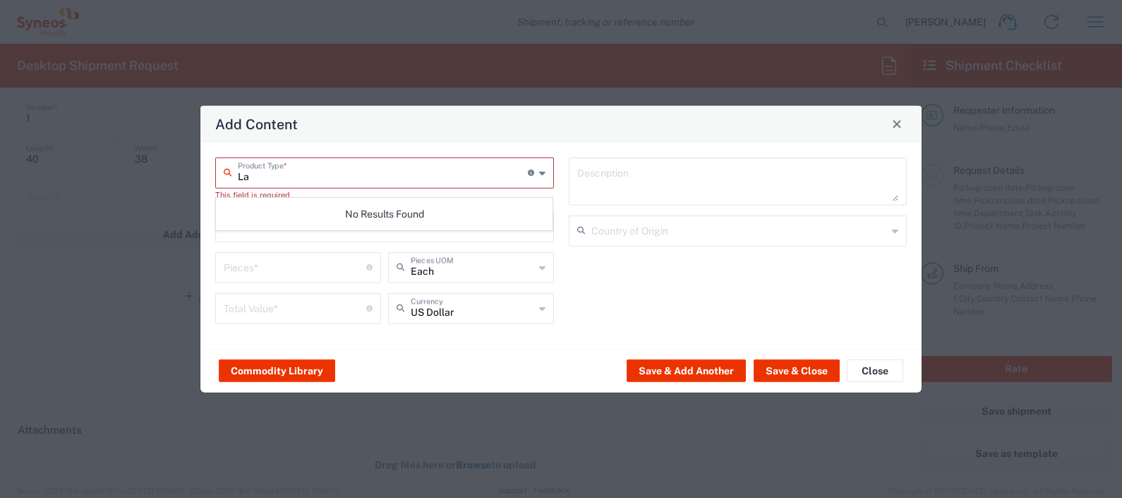
type input "L"
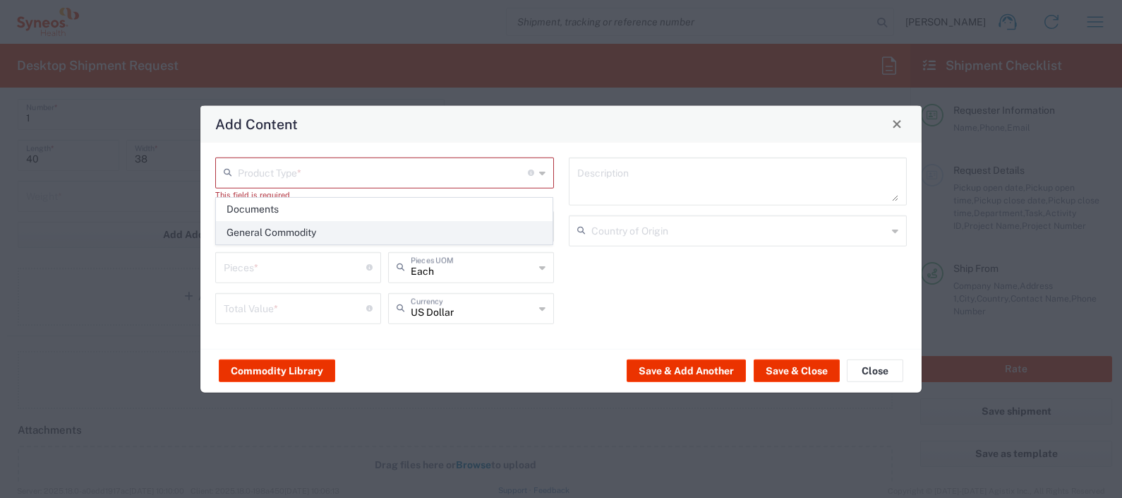
click at [276, 228] on span "General Commodity" at bounding box center [385, 233] width 336 height 22
type input "General Commodity"
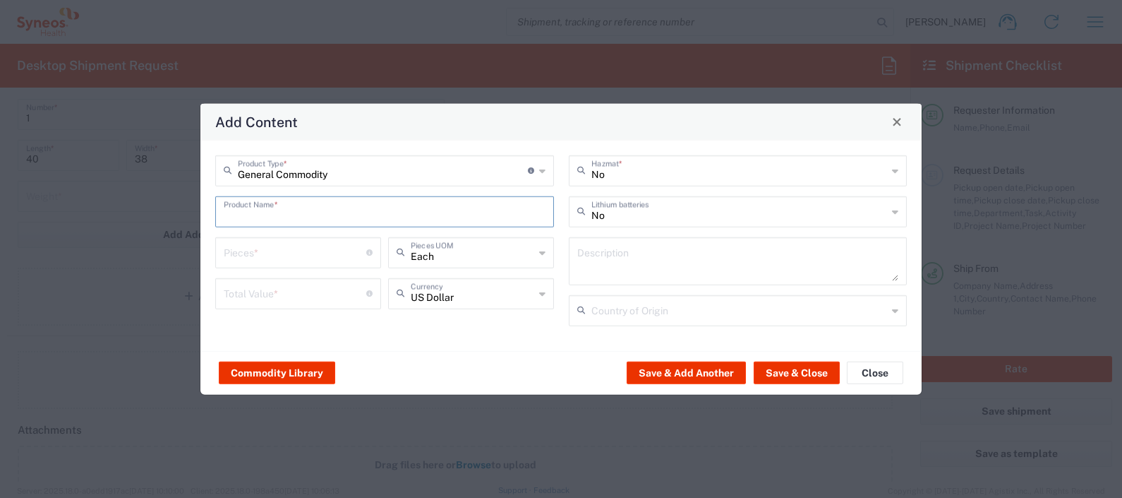
click at [286, 212] on input "text" at bounding box center [385, 210] width 322 height 25
type input "Laptop Return"
click at [294, 253] on input "number" at bounding box center [295, 251] width 143 height 25
type input "1"
click at [282, 300] on input "number" at bounding box center [295, 292] width 143 height 25
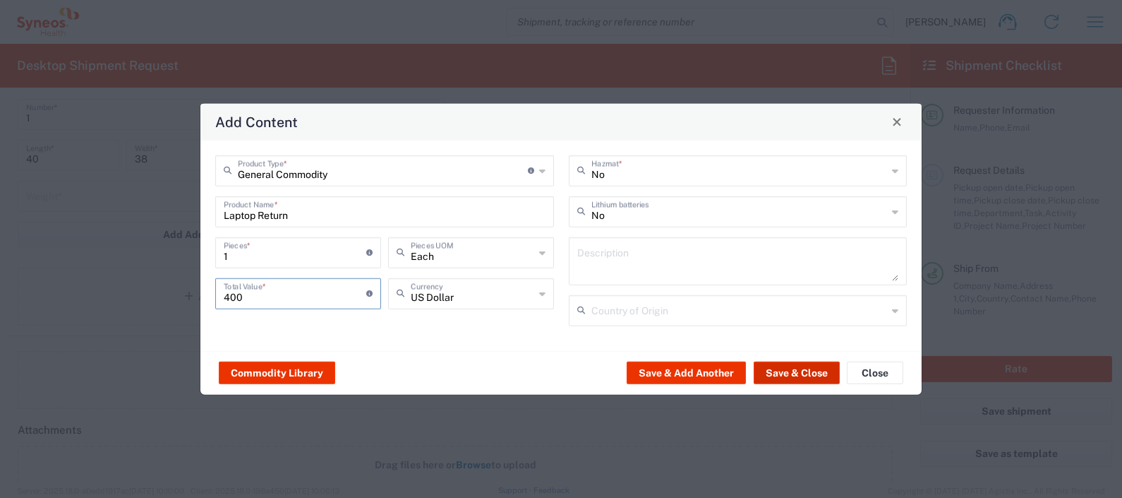
type input "400"
click at [802, 370] on button "Save & Close" at bounding box center [797, 372] width 86 height 23
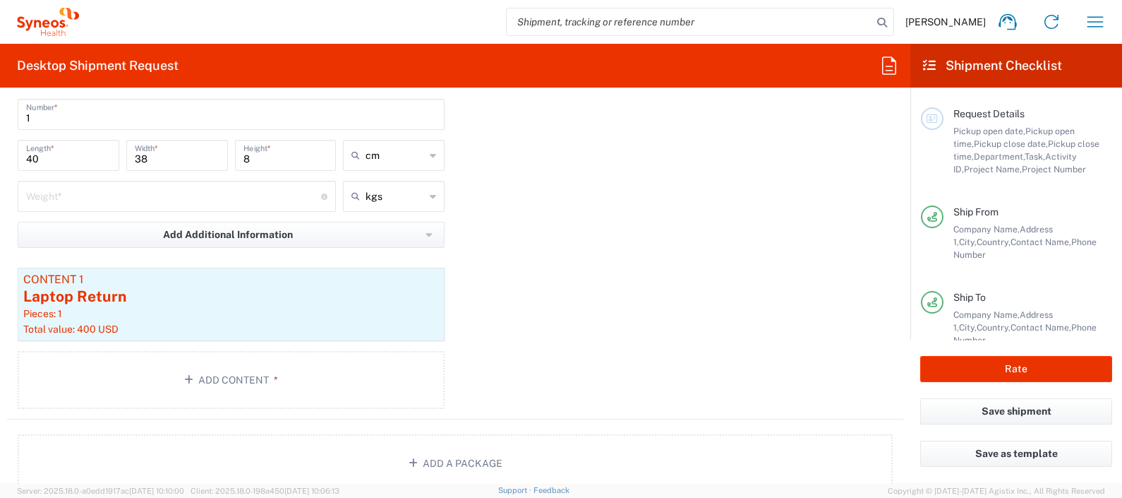
scroll to position [60, 0]
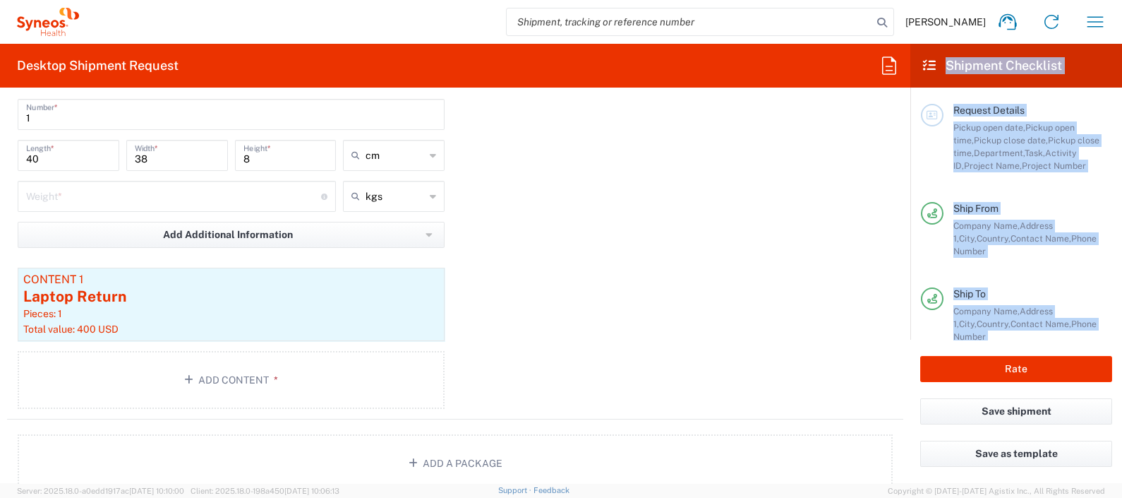
drag, startPoint x: 911, startPoint y: 374, endPoint x: 909, endPoint y: 441, distance: 67.1
click at [909, 441] on div "Desktop Shipment Request Requester Information Julie Ryan Name * 07523216855 Ph…" at bounding box center [561, 263] width 1122 height 439
drag, startPoint x: 909, startPoint y: 441, endPoint x: 1028, endPoint y: 367, distance: 140.5
click at [1028, 367] on button "Rate" at bounding box center [1017, 369] width 192 height 26
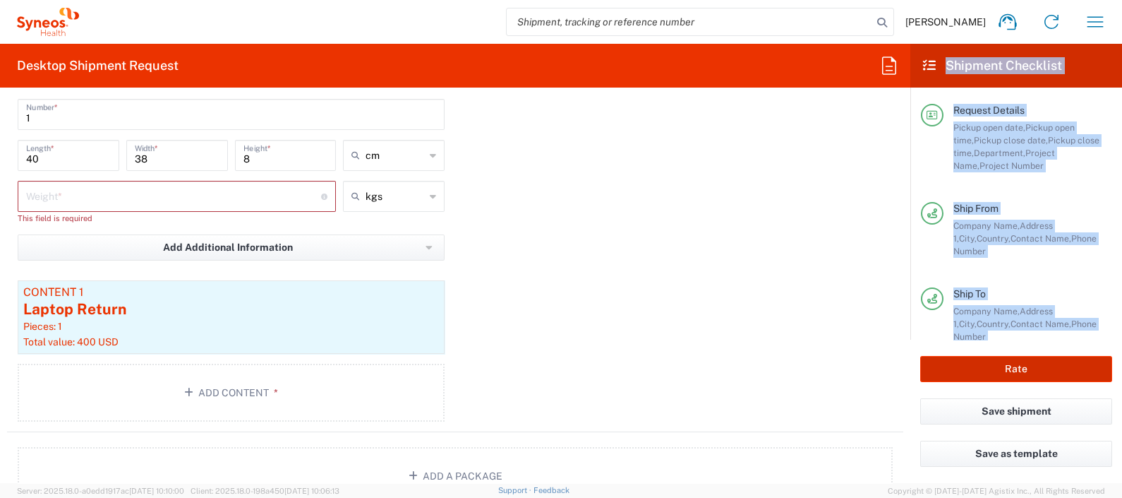
type input "4510 DEPARTMENTAL EXPENSE"
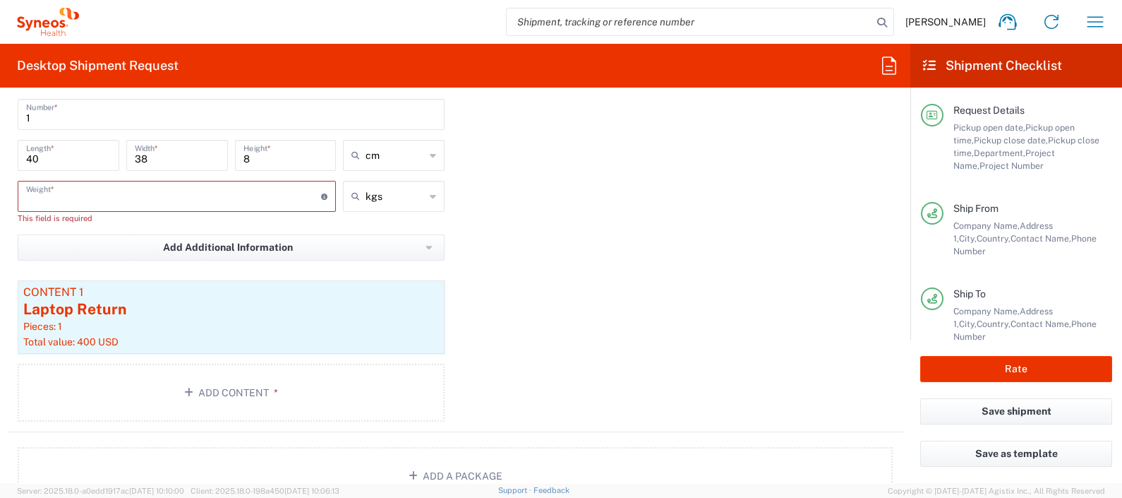
click at [229, 194] on input "number" at bounding box center [173, 195] width 295 height 25
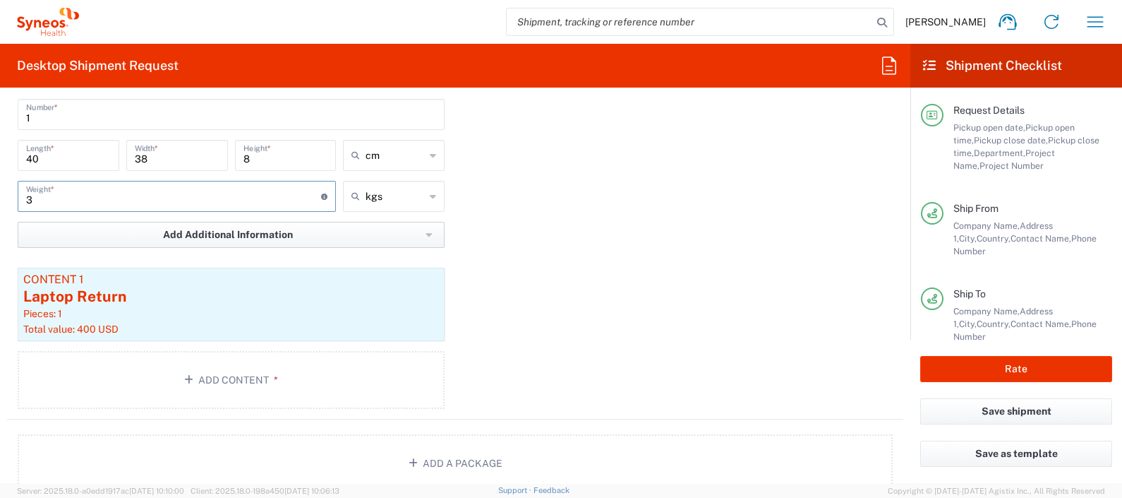
type input "3"
click at [327, 222] on button "Add Additional Information" at bounding box center [231, 235] width 427 height 26
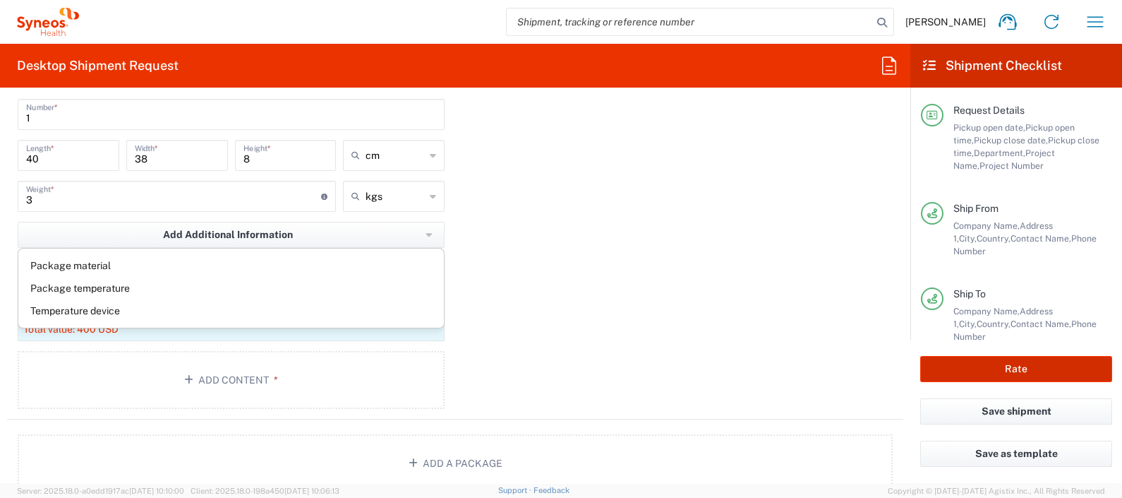
click at [1028, 358] on button "Rate" at bounding box center [1017, 369] width 192 height 26
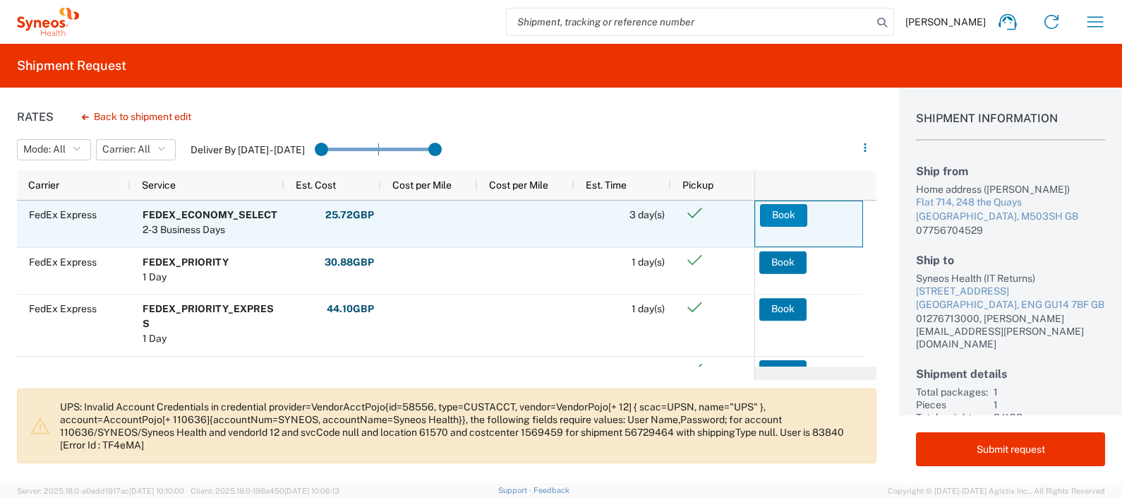
click at [780, 212] on button "Book" at bounding box center [783, 215] width 47 height 23
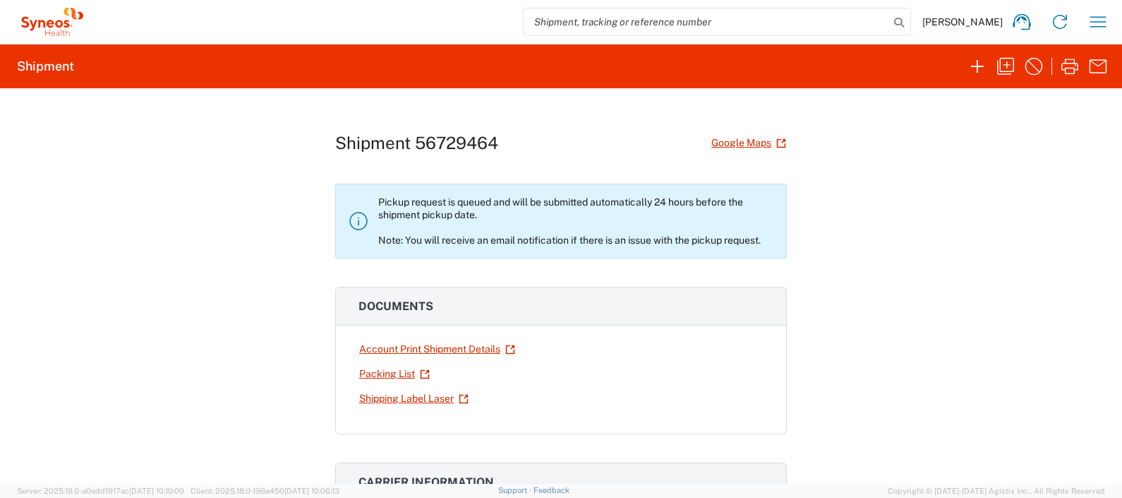
click at [435, 136] on h1 "Shipment 56729464" at bounding box center [416, 143] width 163 height 20
copy h1 "56729464"
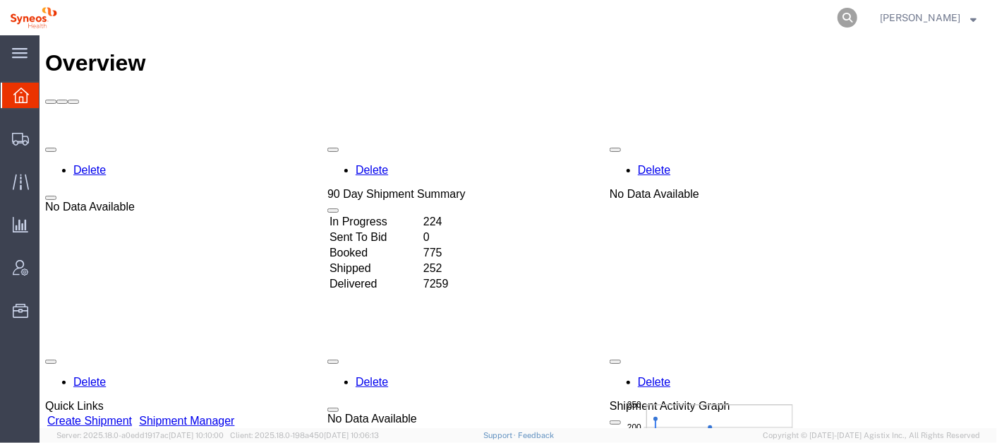
click at [858, 13] on icon at bounding box center [848, 18] width 20 height 20
paste input "56729464"
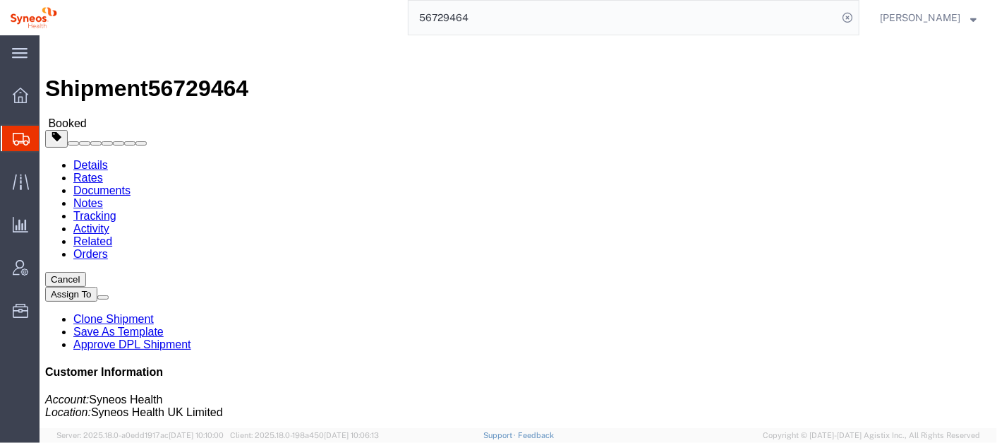
click b "392887743266"
copy b "392887743266"
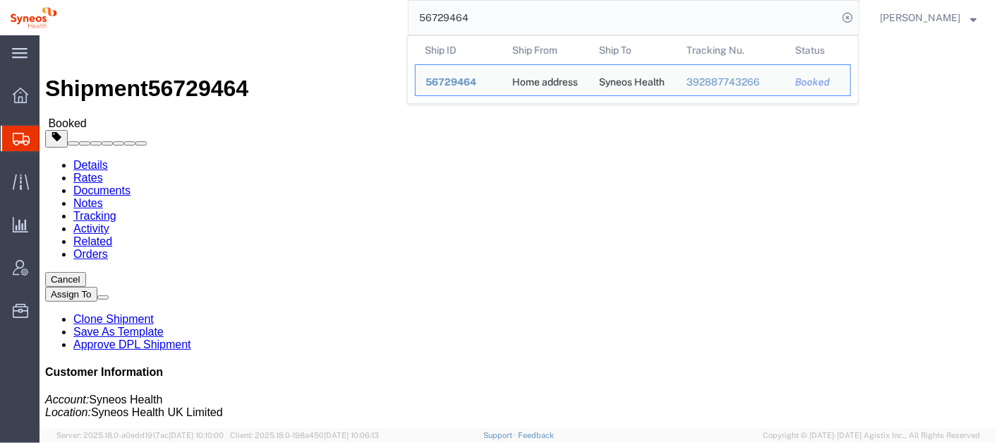
click at [505, 16] on input "56729464" at bounding box center [623, 18] width 429 height 34
click at [506, 16] on input "56729464" at bounding box center [623, 18] width 429 height 34
paste input "397"
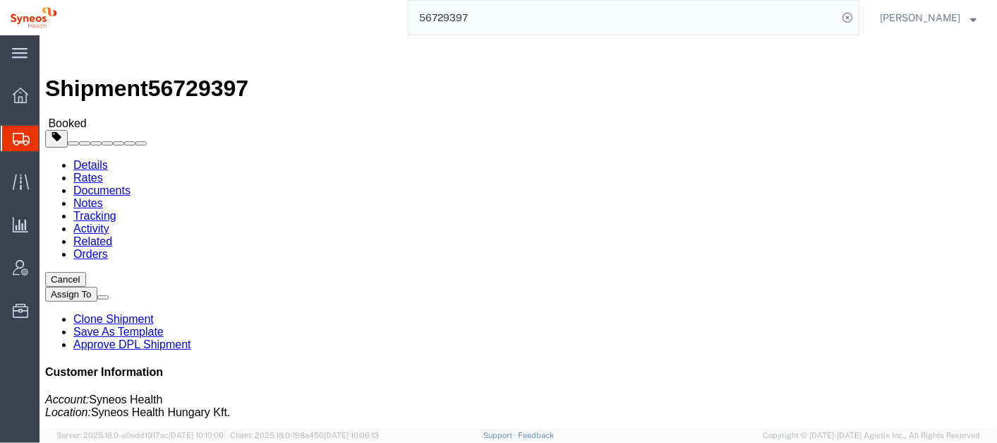
click link "Activity"
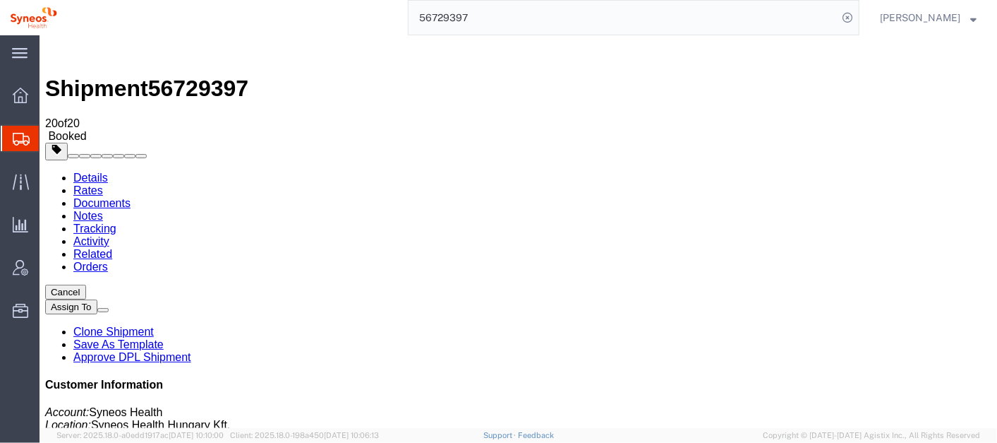
click at [505, 15] on input "56729397" at bounding box center [623, 18] width 429 height 34
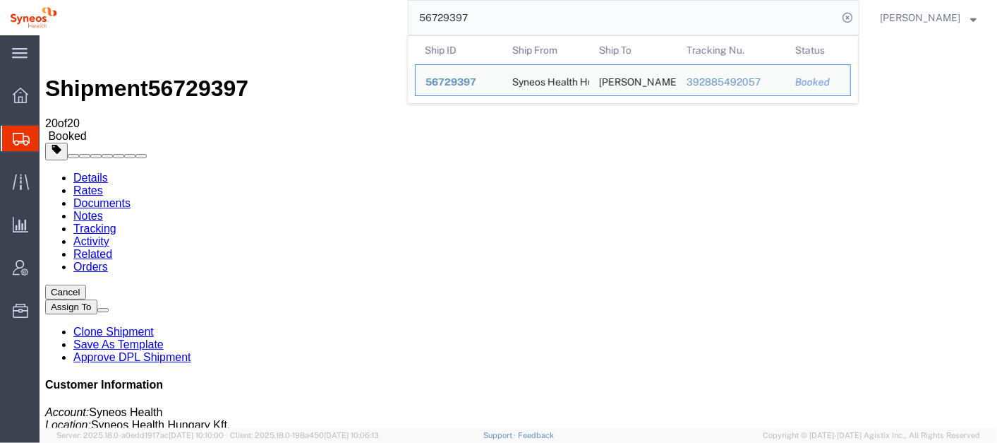
click at [504, 15] on input "56729397" at bounding box center [623, 18] width 429 height 34
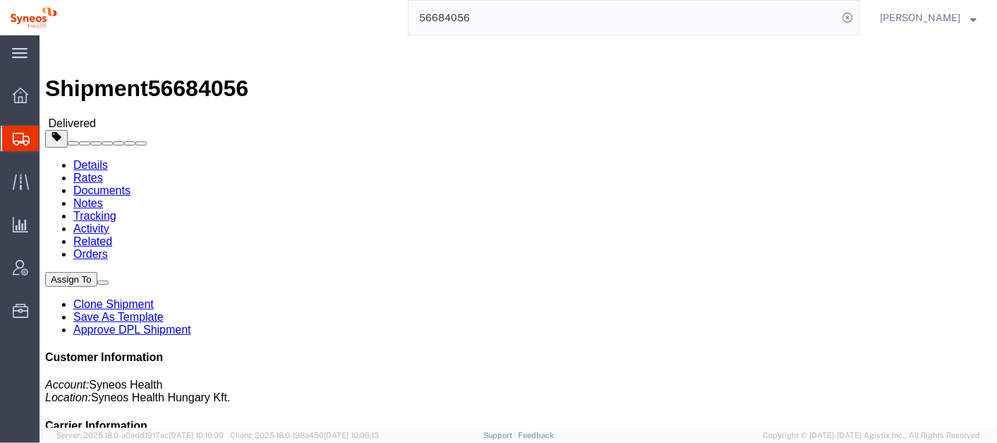
click link "Activity"
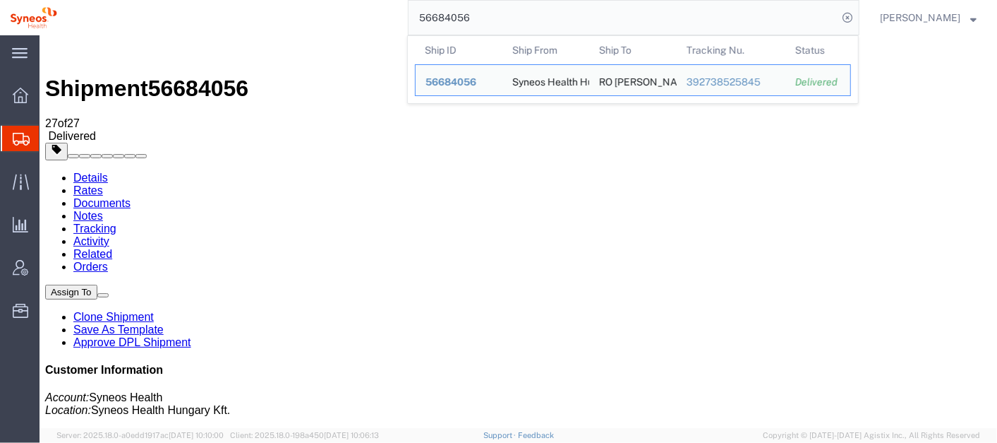
click at [514, 19] on input "56684056" at bounding box center [623, 18] width 429 height 34
click at [513, 19] on input "56684056" at bounding box center [623, 18] width 429 height 34
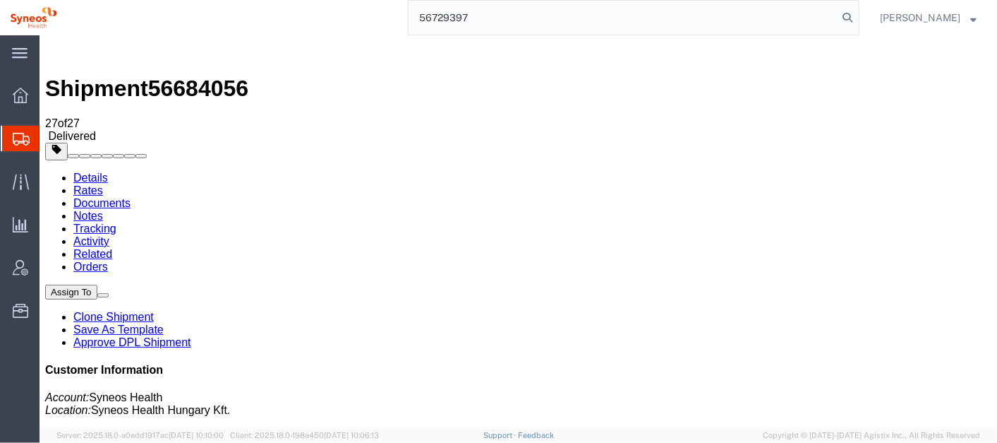
type input "56729397"
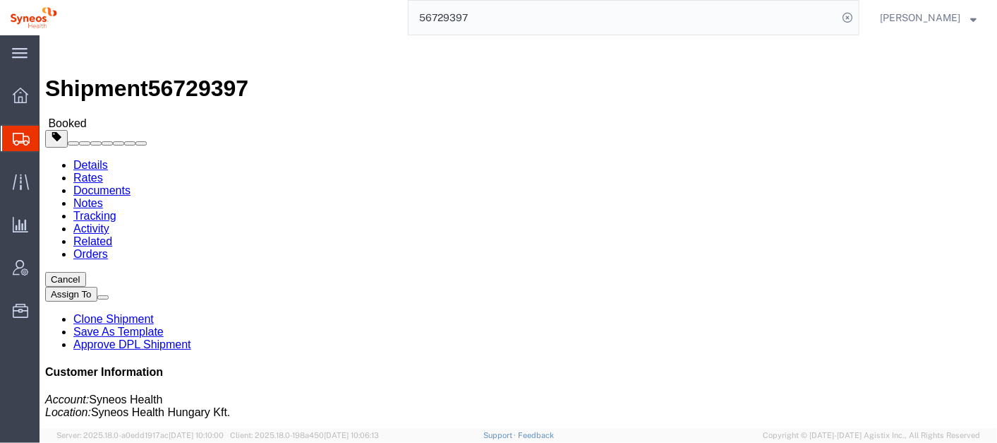
click link "Activity"
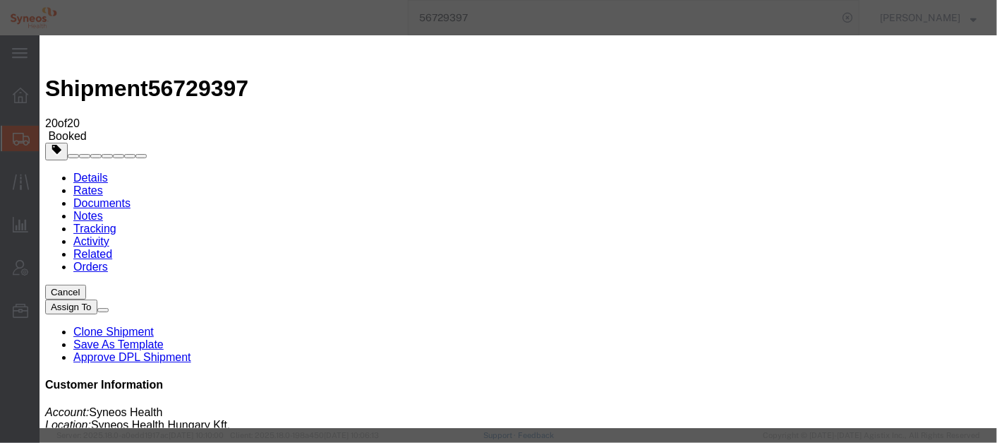
type input "[PERSON_NAME][EMAIL_ADDRESS][PERSON_NAME][DOMAIN_NAME]"
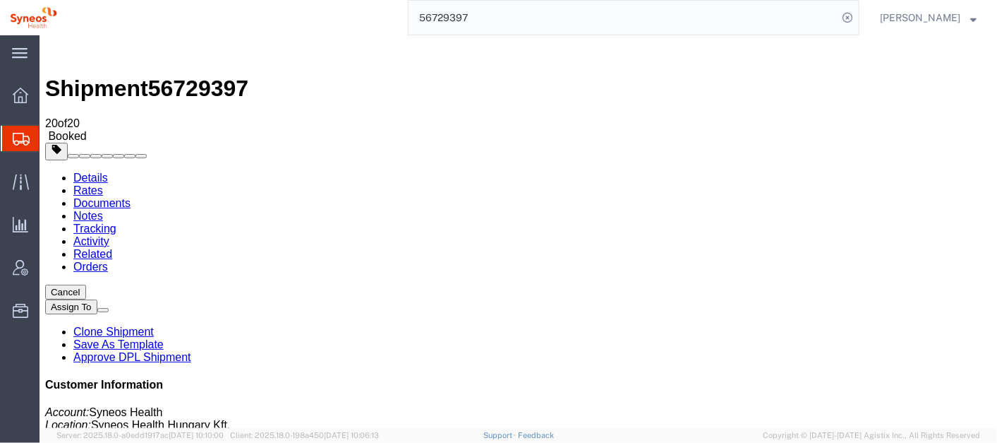
click at [93, 171] on link "Details" at bounding box center [90, 177] width 35 height 12
click link "Schedule pickup request"
drag, startPoint x: 405, startPoint y: 210, endPoint x: 349, endPoint y: 213, distance: 55.9
click p "Pickup request number : BUDA817"
copy b "BUDA817"
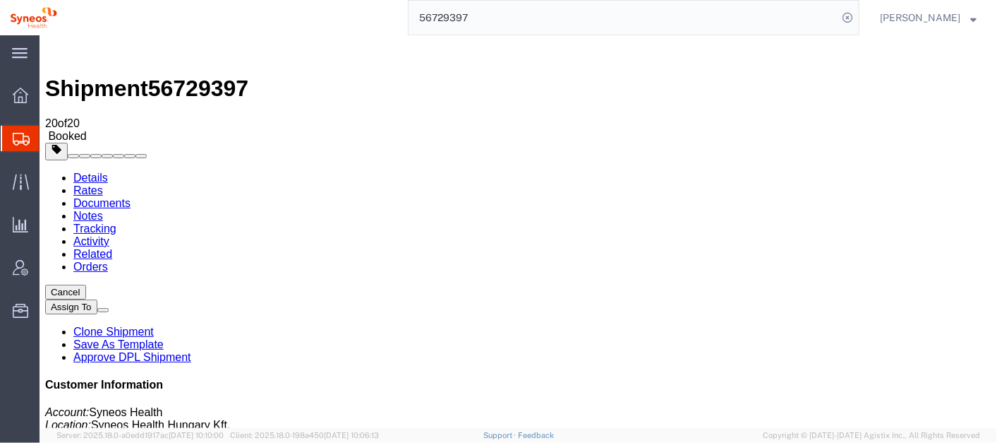
click div "Leg 1 - Small Parcel"
click link "Activity"
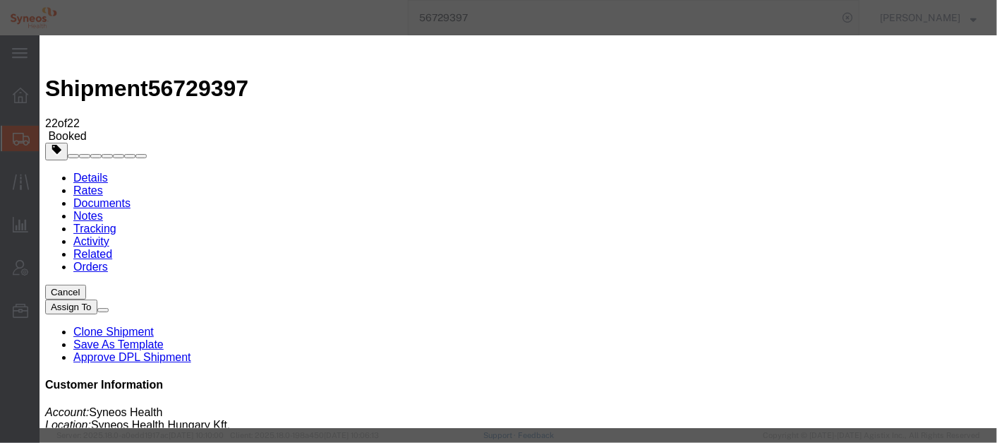
type input "[PERSON_NAME][EMAIL_ADDRESS][PERSON_NAME][DOMAIN_NAME]"
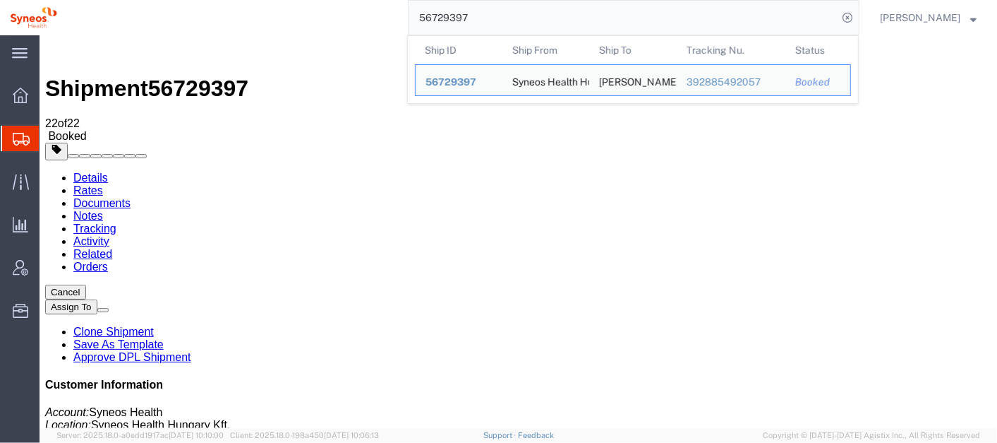
click at [500, 20] on input "56729397" at bounding box center [623, 18] width 429 height 34
paste input "684056"
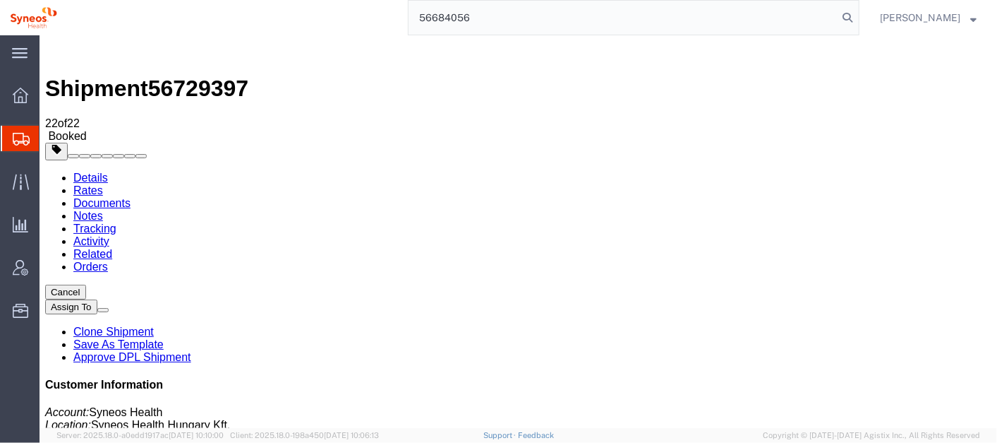
type input "56684056"
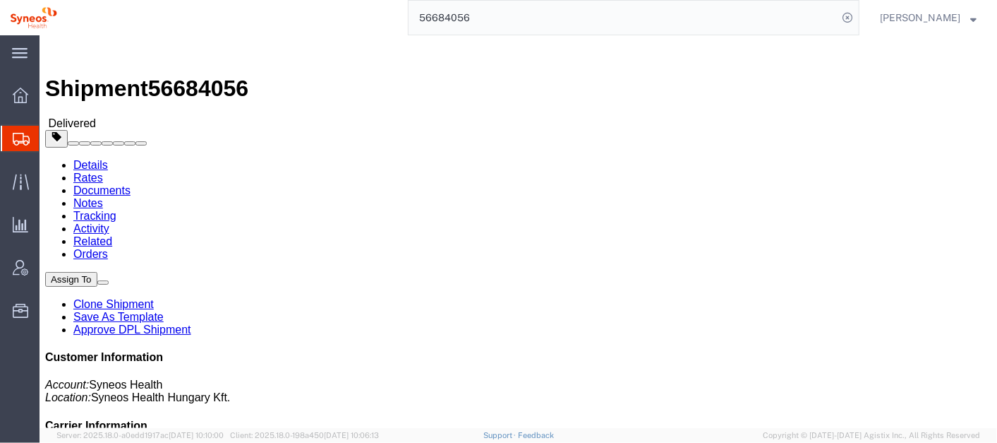
click link "Activity"
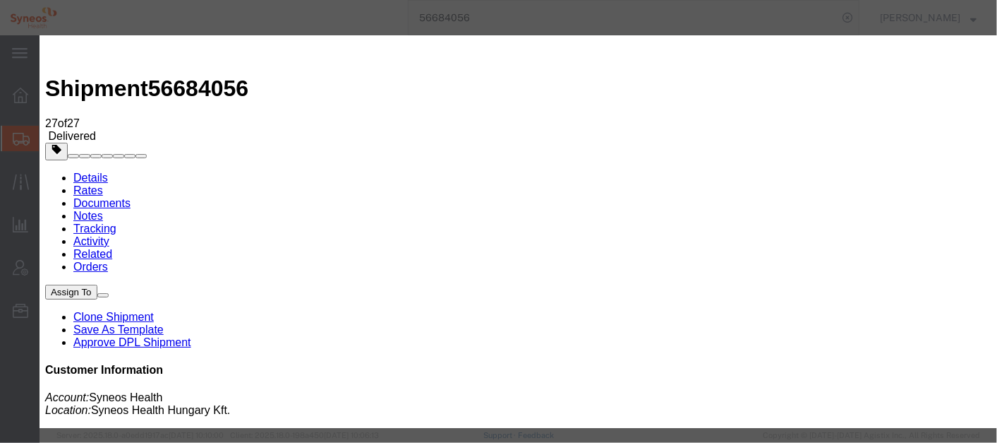
type input "[PERSON_NAME][EMAIL_ADDRESS][PERSON_NAME][DOMAIN_NAME]"
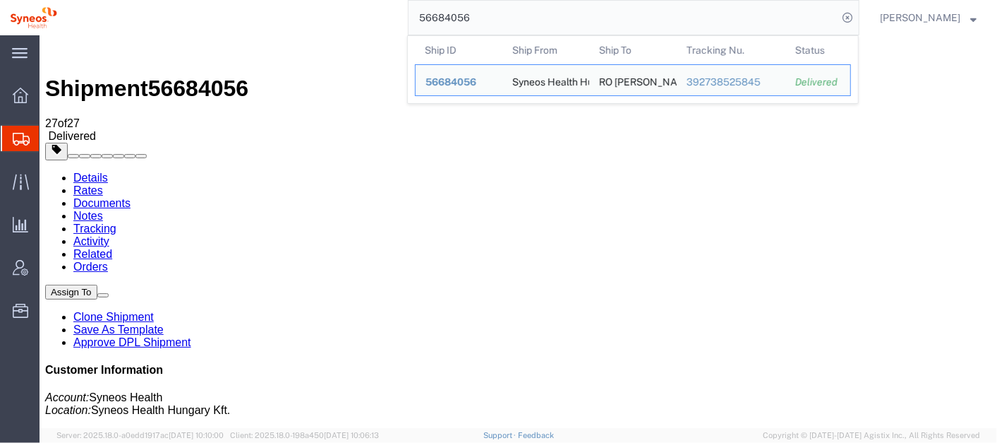
click at [510, 13] on input "56684056" at bounding box center [623, 18] width 429 height 34
click at [509, 13] on input "56684056" at bounding box center [623, 18] width 429 height 34
paste input "1513"
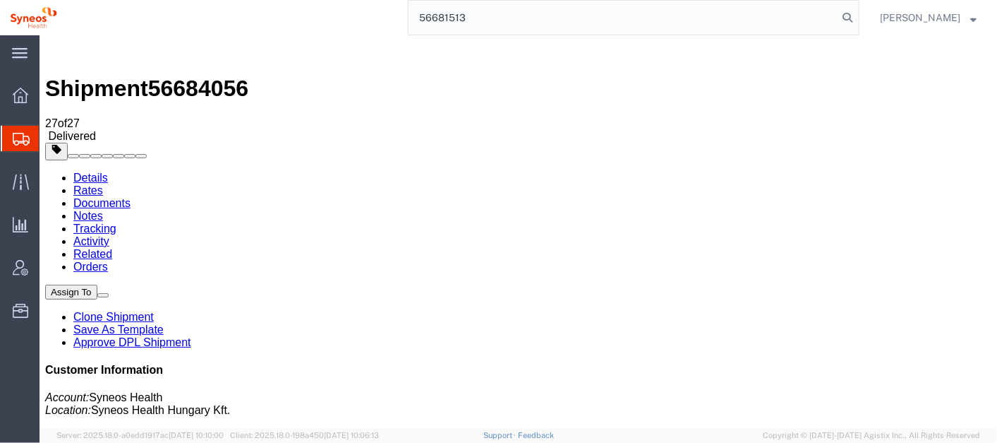
type input "56681513"
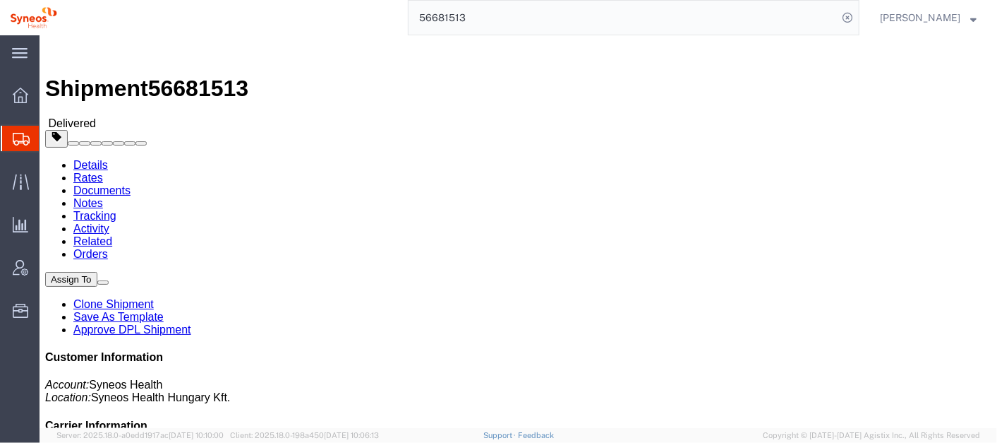
click link "Activity"
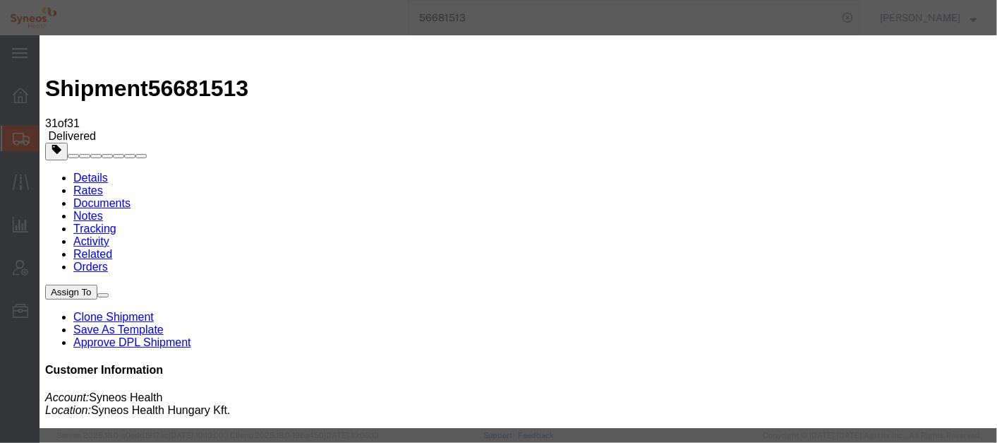
type input "[PERSON_NAME][EMAIL_ADDRESS][PERSON_NAME][DOMAIN_NAME]"
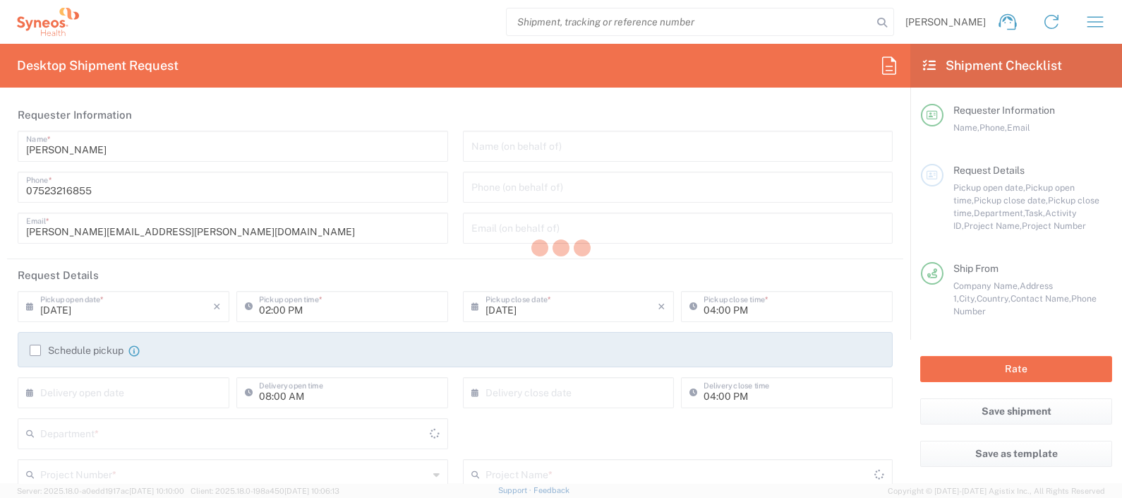
type input "[GEOGRAPHIC_DATA]"
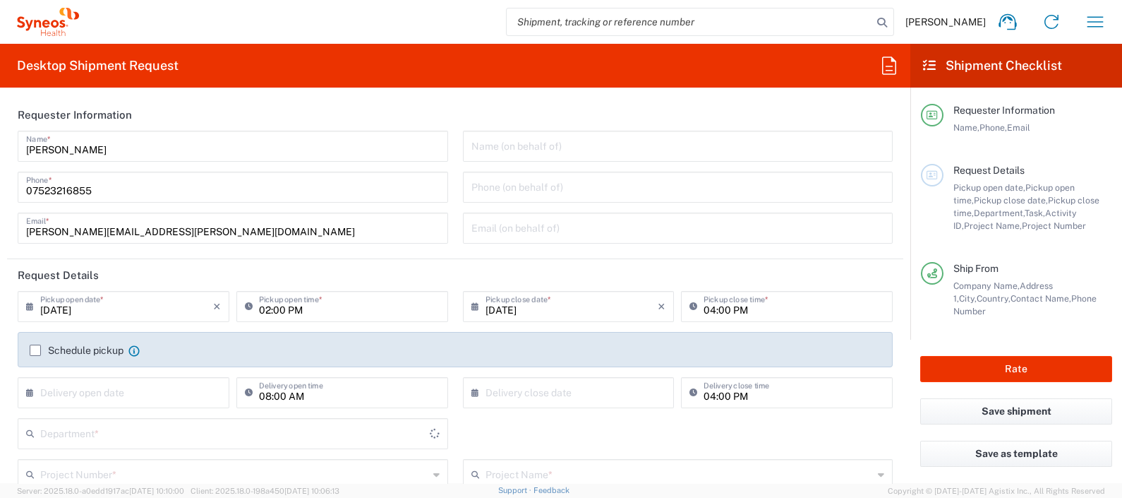
type input "8350"
type input "[GEOGRAPHIC_DATA]"
type input "Syneos Health UK Limited"
click at [39, 349] on label "Schedule pickup" at bounding box center [77, 349] width 94 height 11
click at [35, 350] on input "Schedule pickup" at bounding box center [35, 350] width 0 height 0
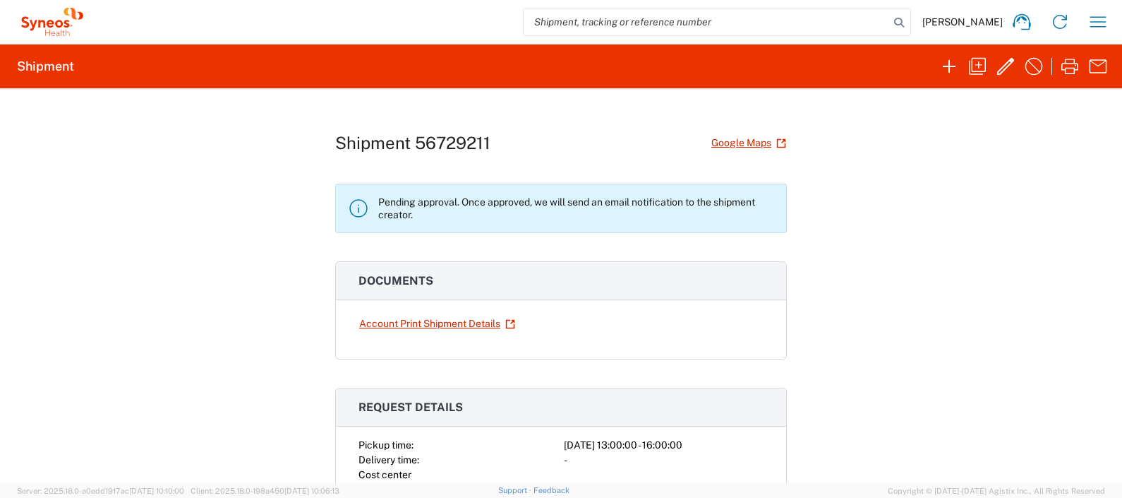
click at [736, 30] on input "search" at bounding box center [707, 21] width 366 height 27
paste input "56729211"
type input "56729211"
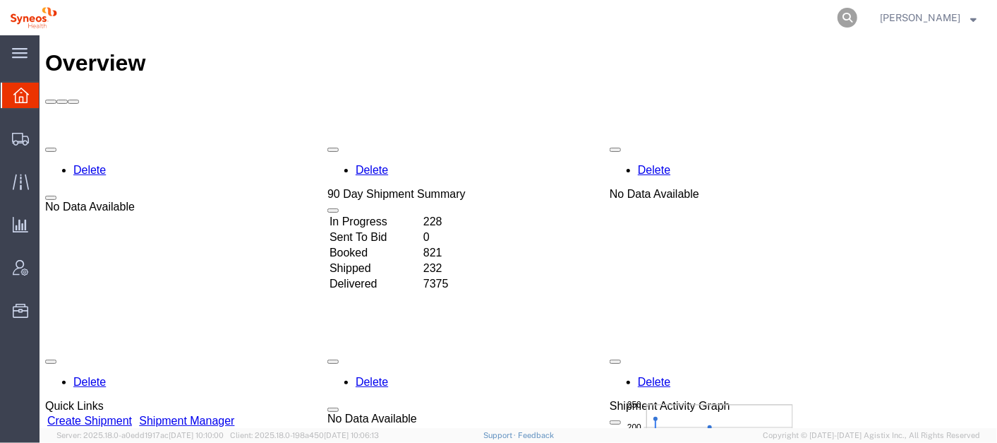
click at [858, 18] on icon at bounding box center [848, 18] width 20 height 20
paste input "56729211"
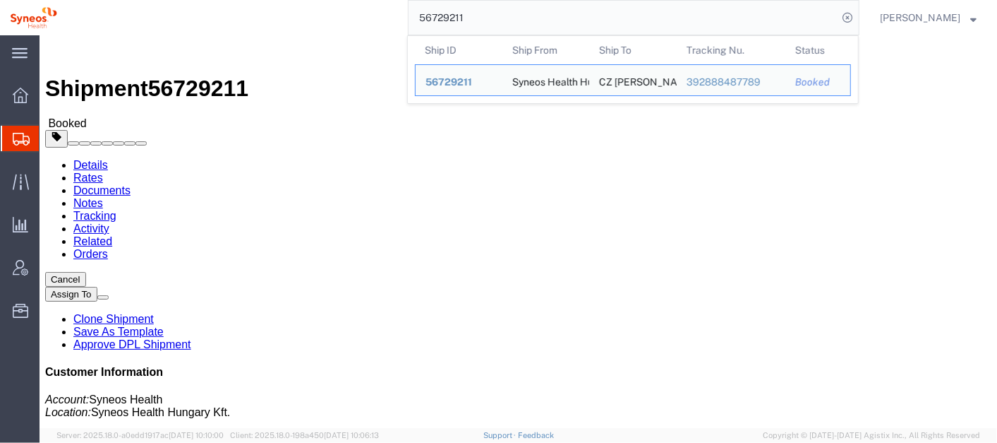
click at [532, 26] on input "56729211" at bounding box center [623, 18] width 429 height 34
click at [533, 26] on input "56729211" at bounding box center [623, 18] width 429 height 34
paste input "686195"
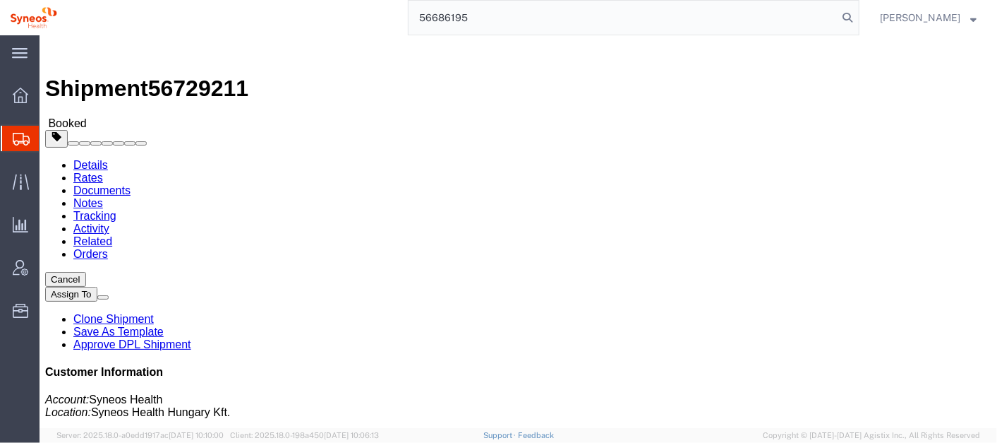
type input "56686195"
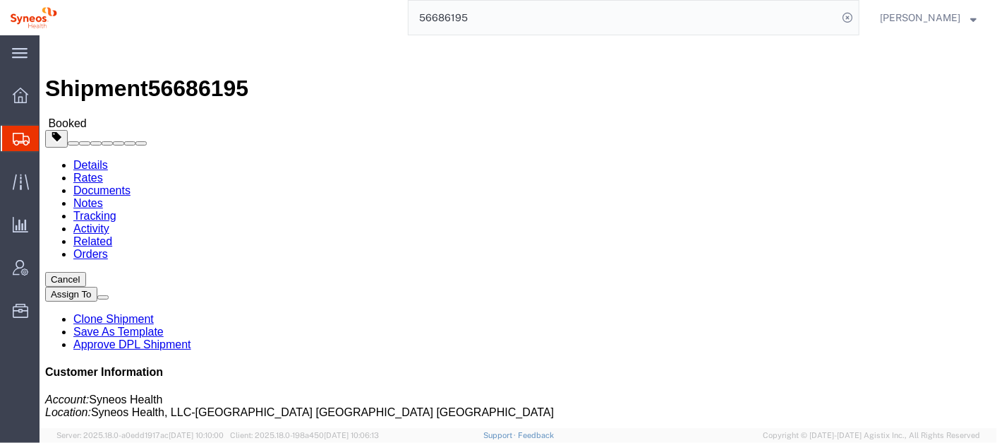
click span "button"
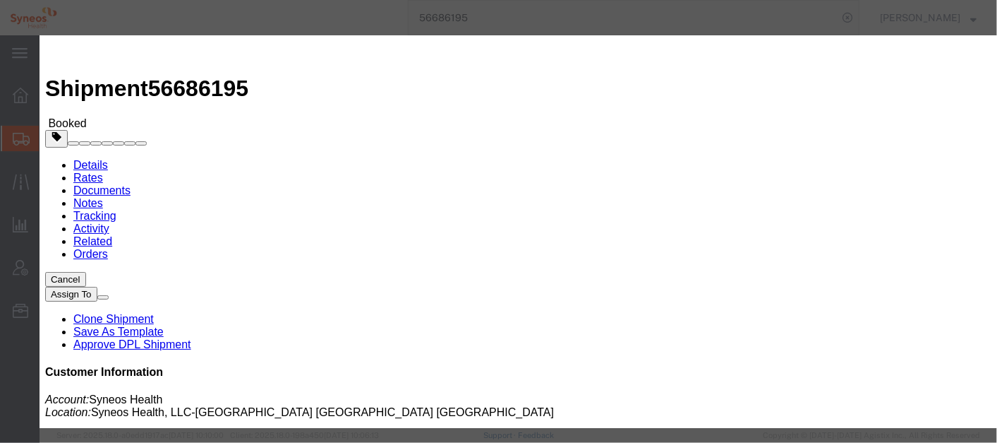
click div "[DATE] 9:12 AM"
type input "2:10"
click input "2:10 AM"
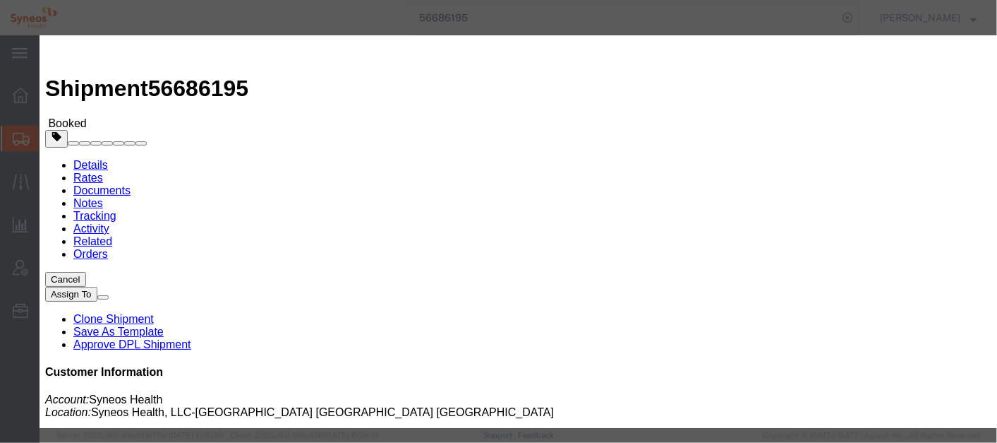
type input "2:10 PM"
click icon
click input "2:10 PM"
click button "Apply"
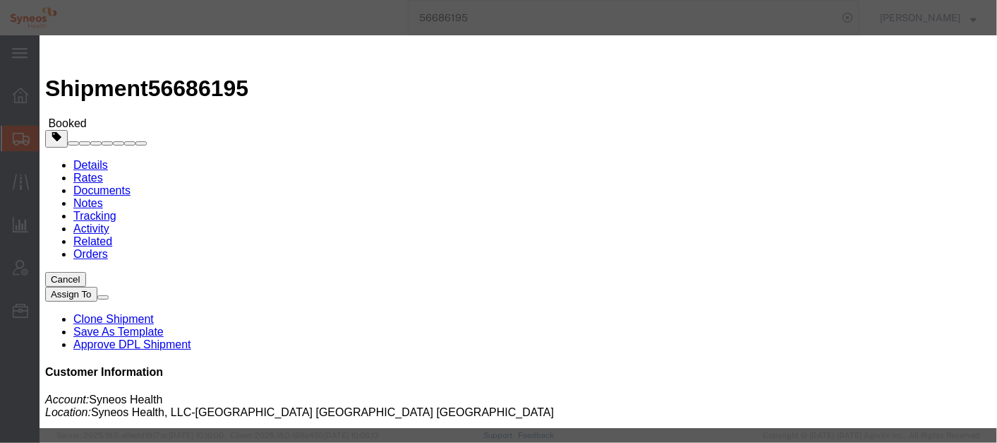
click div "[DATE] 3:10 PM"
type input "4:10 PM"
click button "Apply"
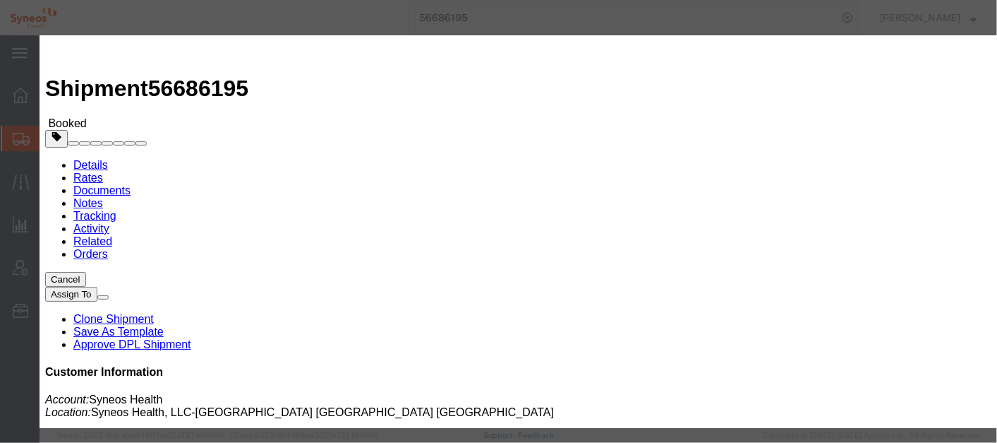
click button "Save"
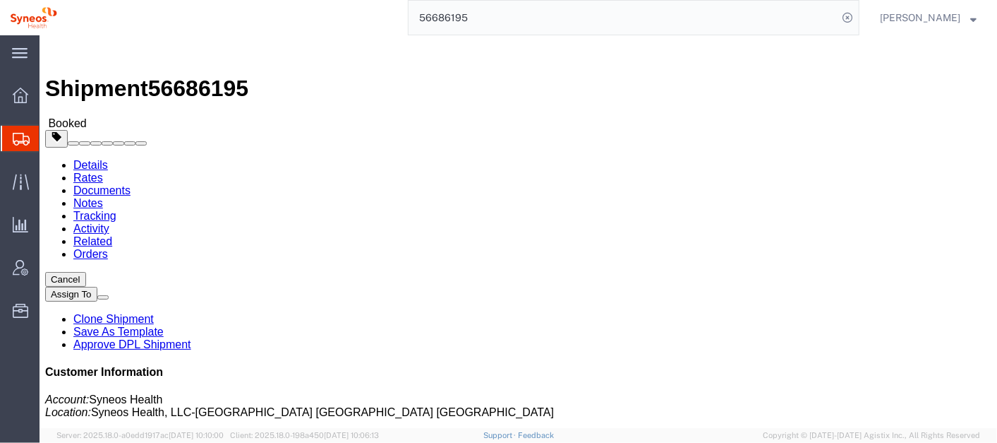
click button "Close"
click b "2988G5J1GNB"
copy b "2988G5J1GNB"
click link "Activity"
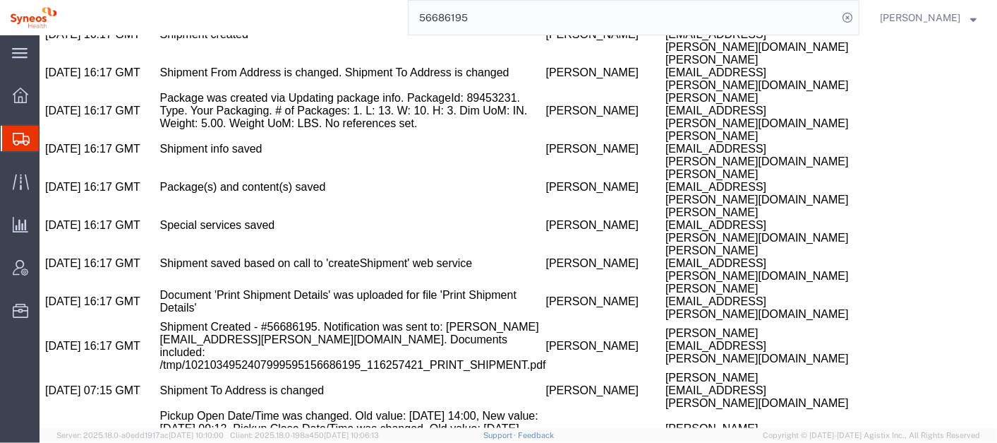
scroll to position [1218, 0]
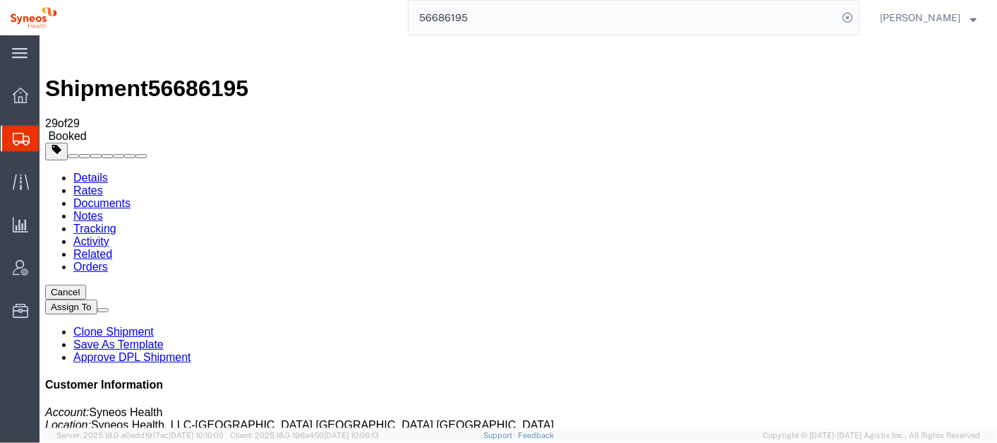
click at [528, 23] on input "56686195" at bounding box center [623, 18] width 429 height 34
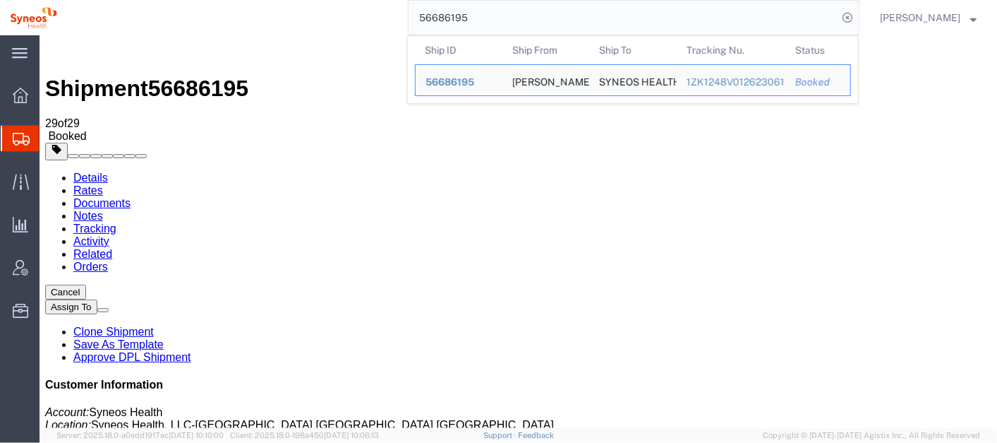
click at [528, 23] on input "56686195" at bounding box center [623, 18] width 429 height 34
paste input "729211"
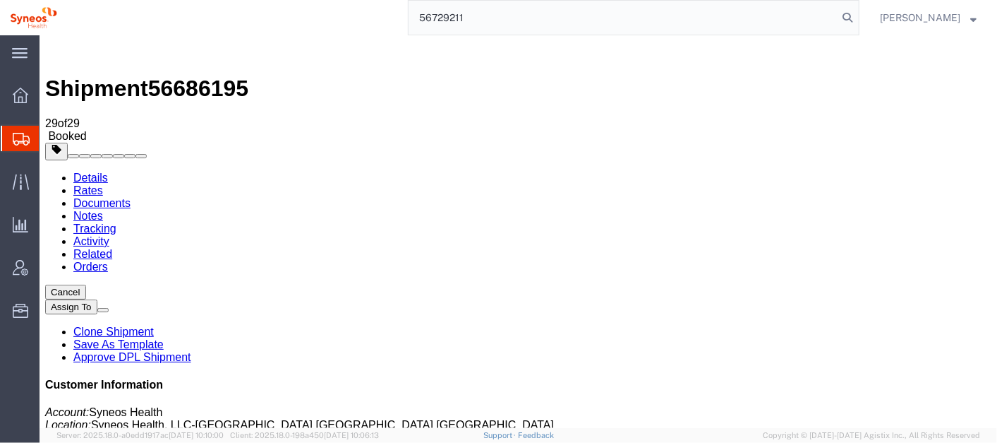
type input "56729211"
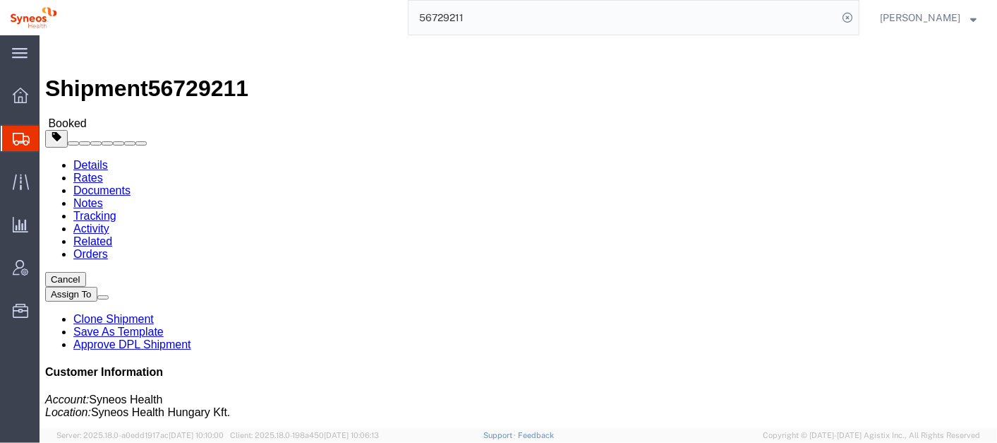
click link "Schedule pickup request"
drag, startPoint x: 397, startPoint y: 212, endPoint x: 347, endPoint y: 213, distance: 49.4
click div "Pickup & Delivery Dates [DATE] 13:00 - [DATE] 16:00 Pickup request number : BUD…"
copy b "BUDA111"
